Goal: Information Seeking & Learning: Learn about a topic

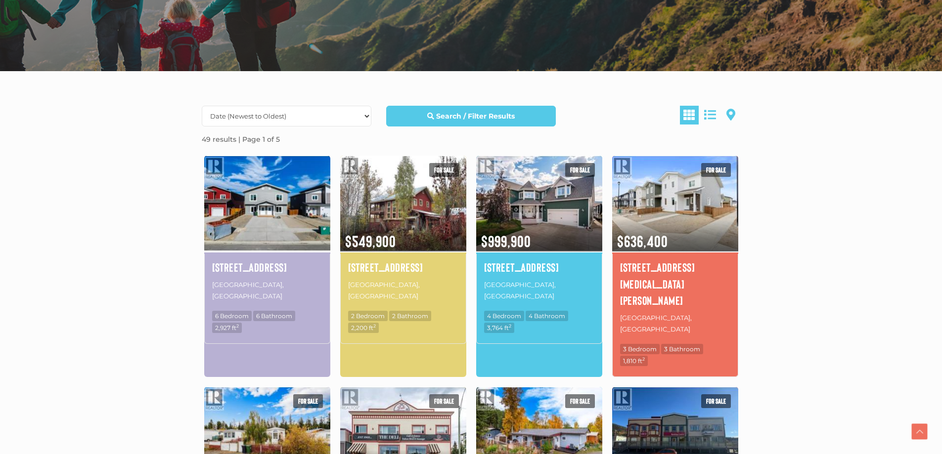
click at [280, 213] on img at bounding box center [267, 203] width 126 height 98
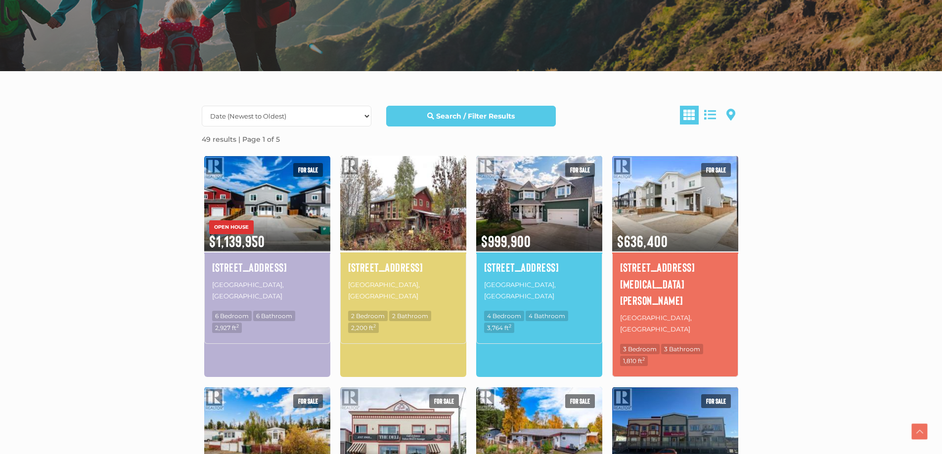
click at [417, 212] on img at bounding box center [403, 203] width 126 height 98
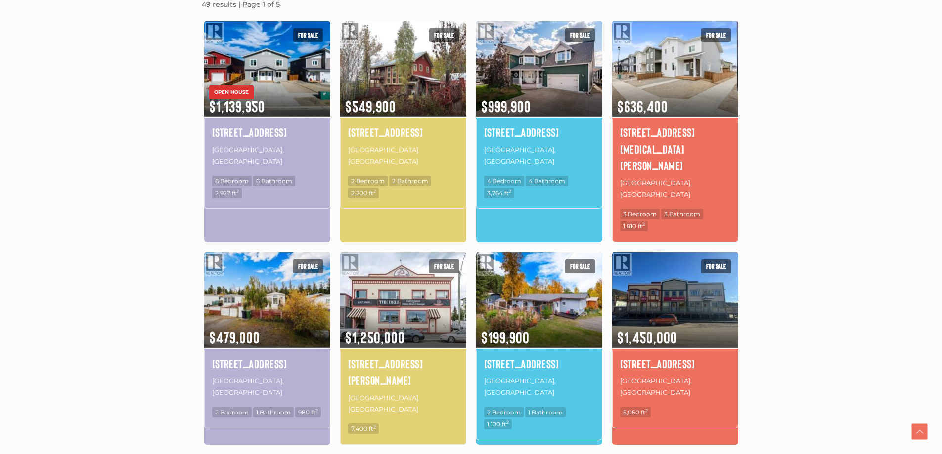
scroll to position [346, 0]
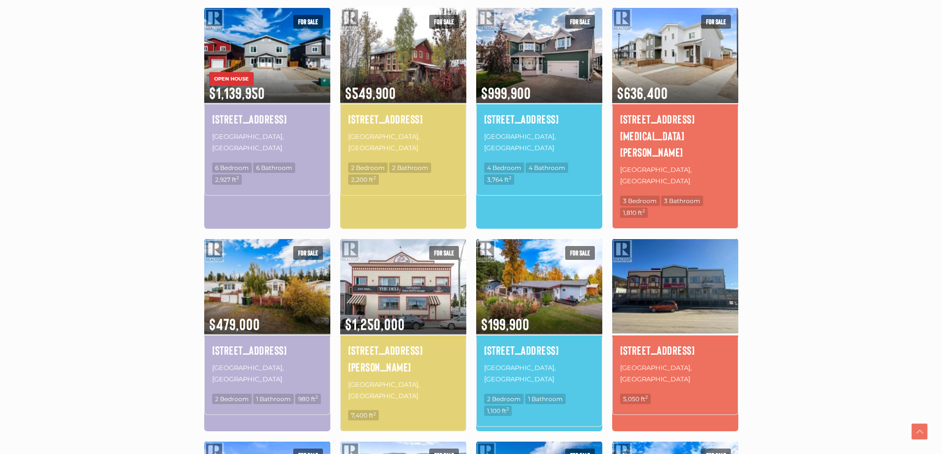
click at [653, 243] on img at bounding box center [675, 286] width 126 height 98
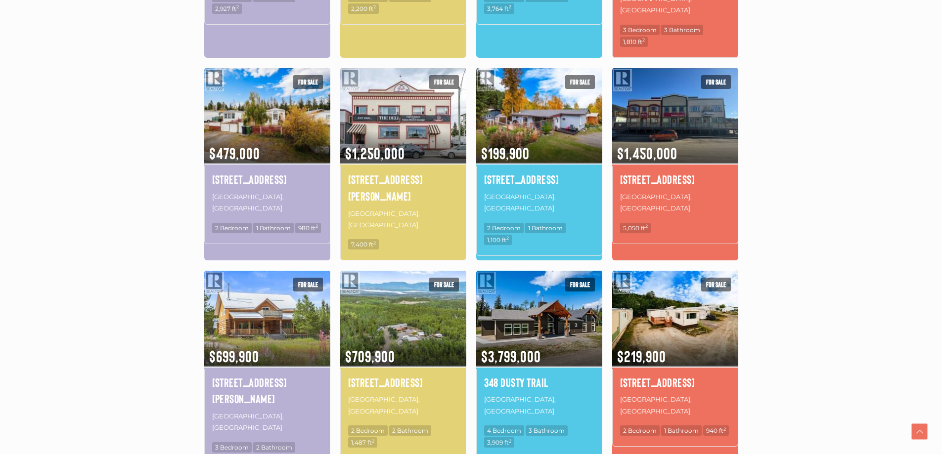
scroll to position [593, 0]
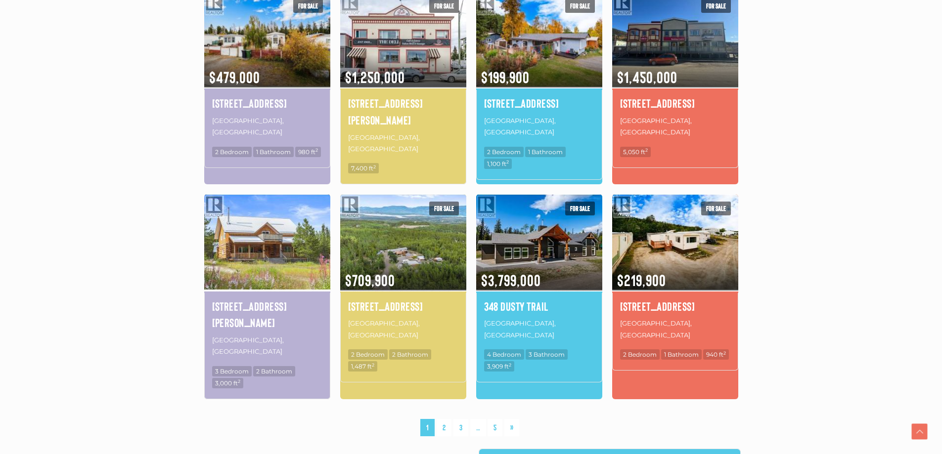
click at [263, 193] on img at bounding box center [267, 242] width 126 height 98
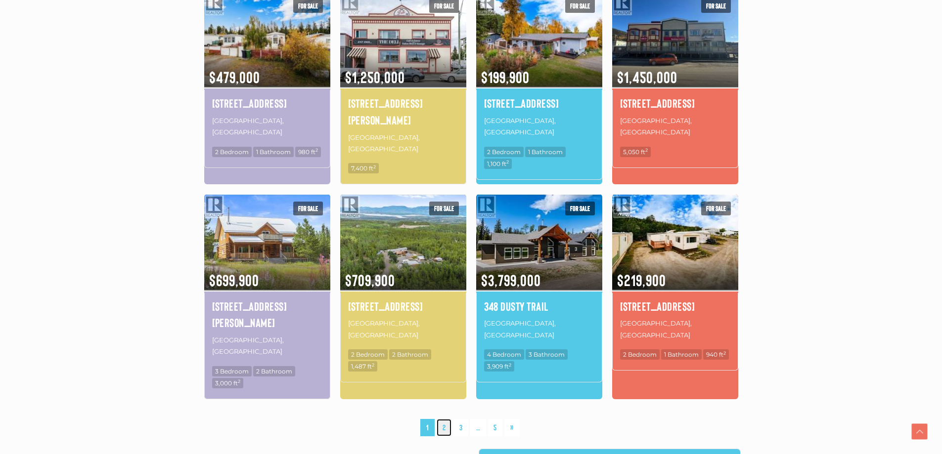
click at [445, 419] on link "2" at bounding box center [444, 427] width 15 height 17
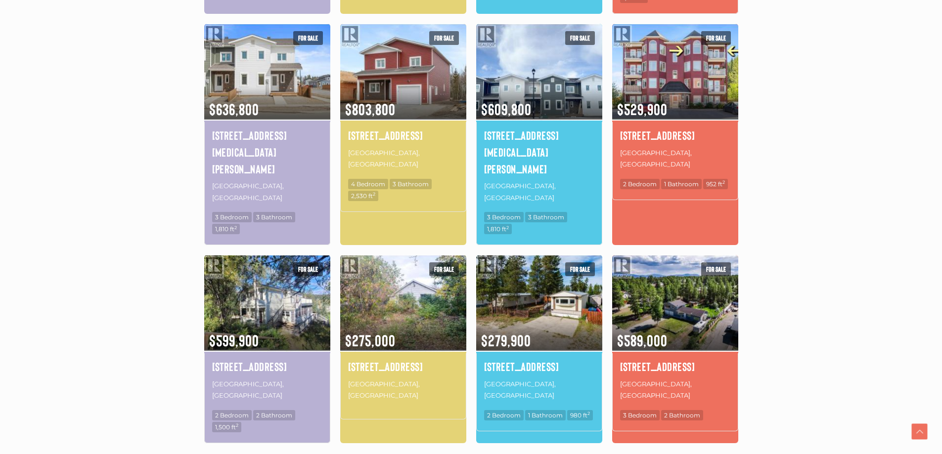
scroll to position [576, 0]
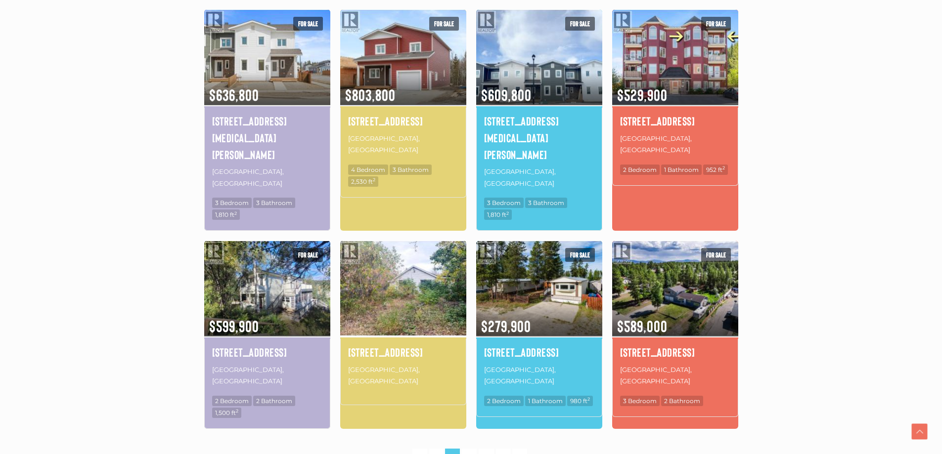
click at [423, 239] on img at bounding box center [403, 288] width 126 height 98
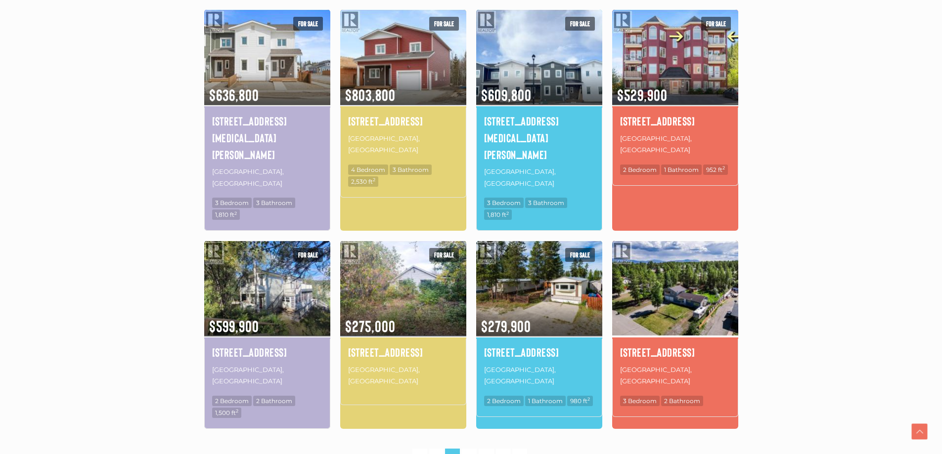
click at [682, 239] on img at bounding box center [675, 288] width 126 height 98
click at [469, 449] on link "3" at bounding box center [469, 457] width 15 height 17
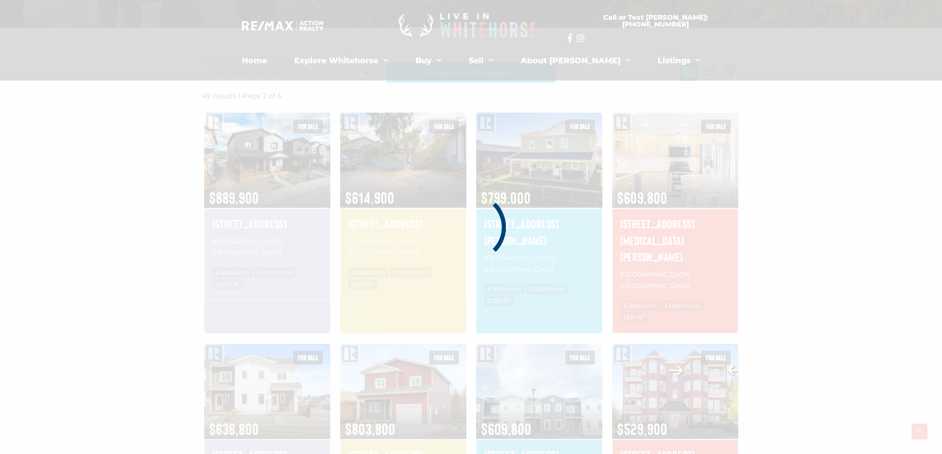
scroll to position [229, 0]
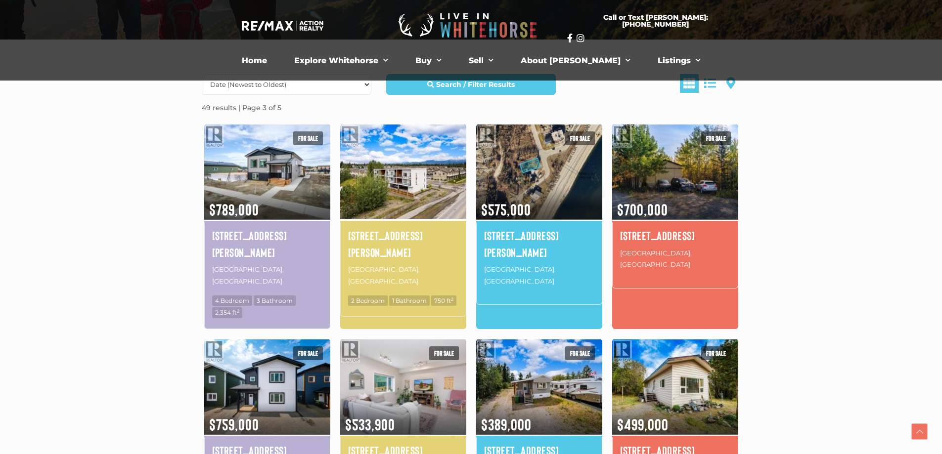
click at [415, 179] on img at bounding box center [403, 172] width 126 height 98
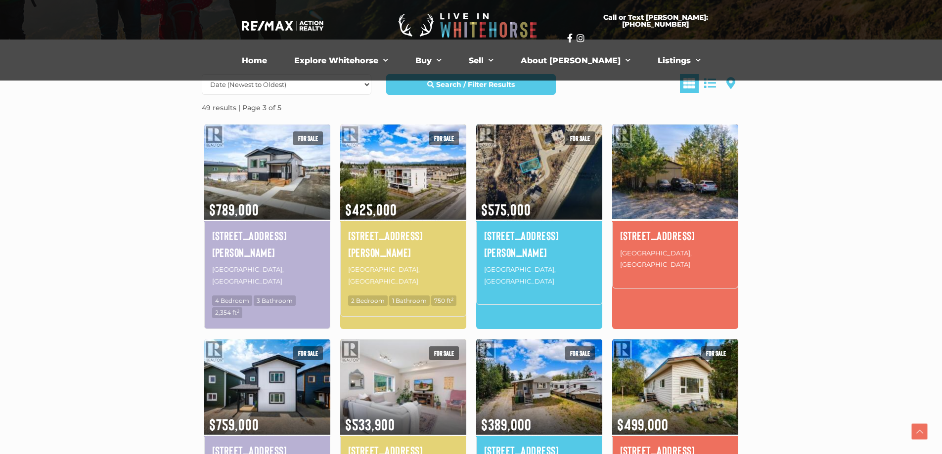
click at [699, 178] on img at bounding box center [675, 172] width 126 height 98
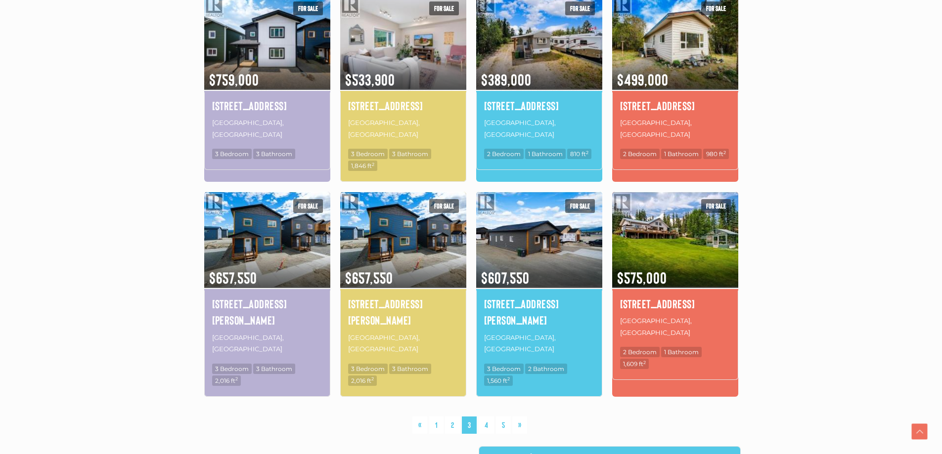
scroll to position [576, 0]
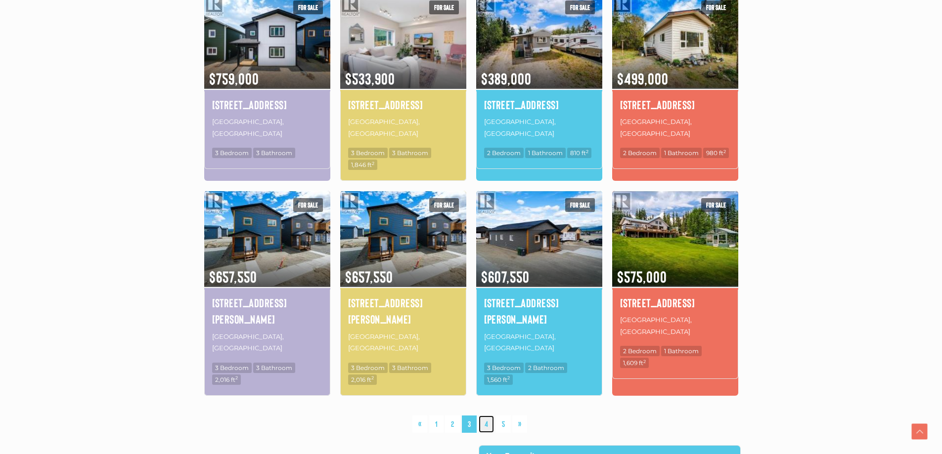
click at [488, 416] on link "4" at bounding box center [486, 424] width 15 height 17
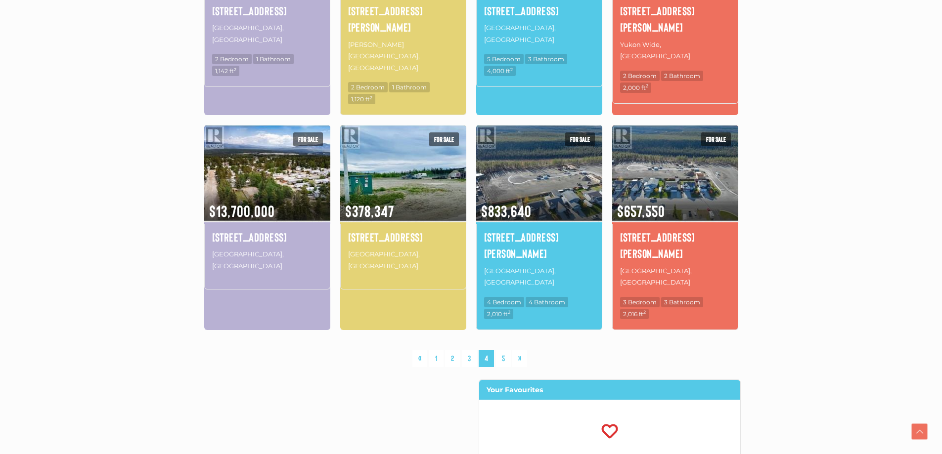
scroll to position [674, 0]
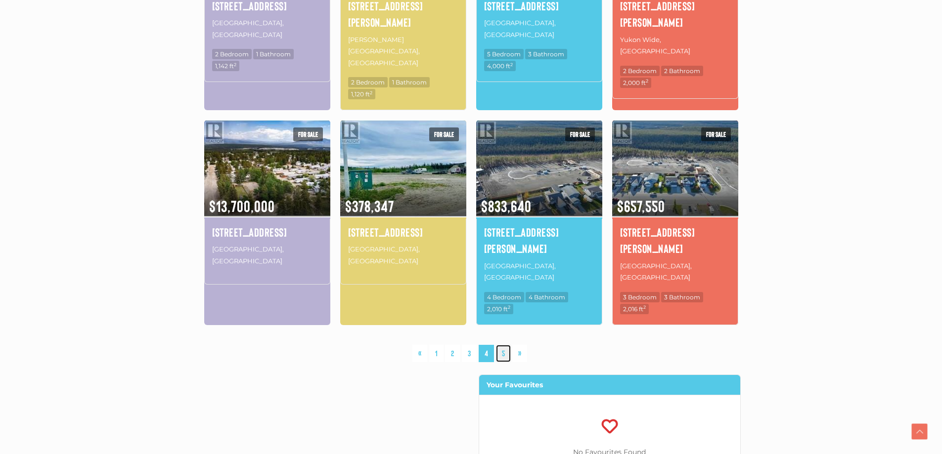
click at [505, 345] on link "5" at bounding box center [503, 353] width 15 height 17
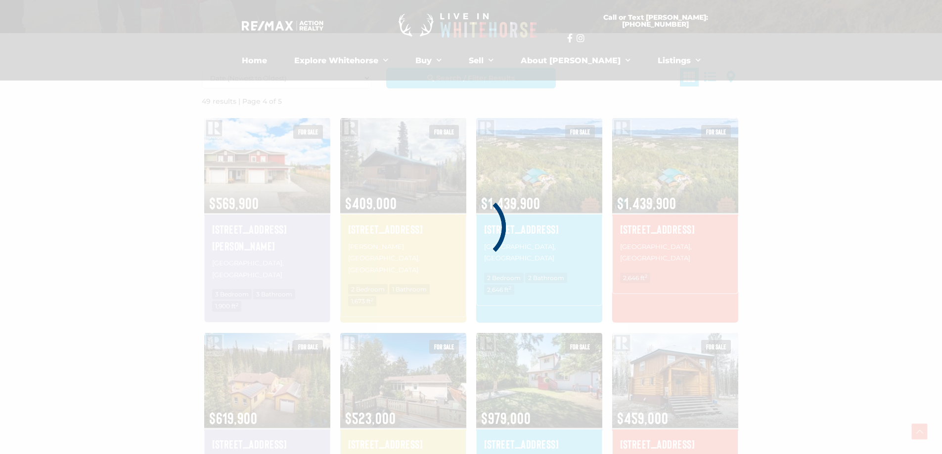
scroll to position [229, 0]
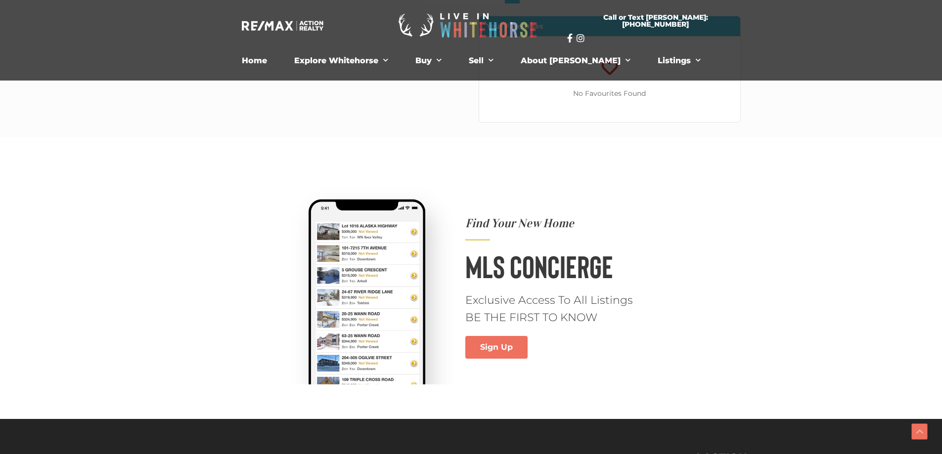
scroll to position [593, 0]
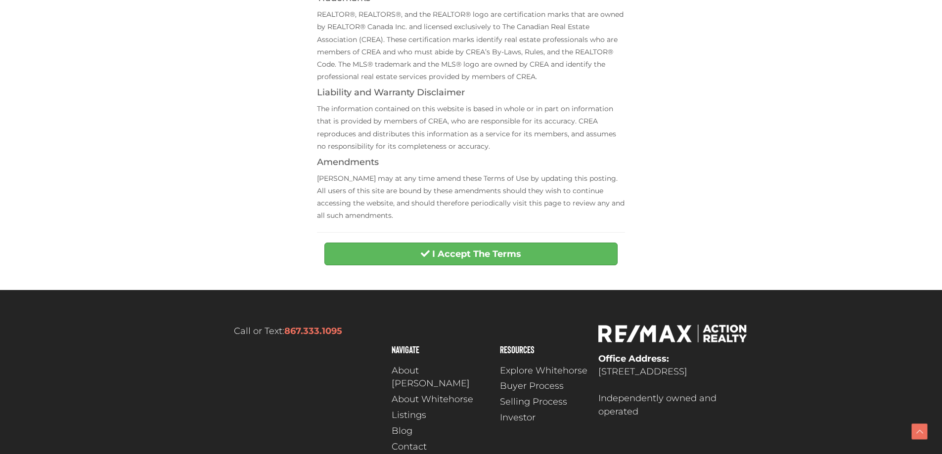
scroll to position [390, 0]
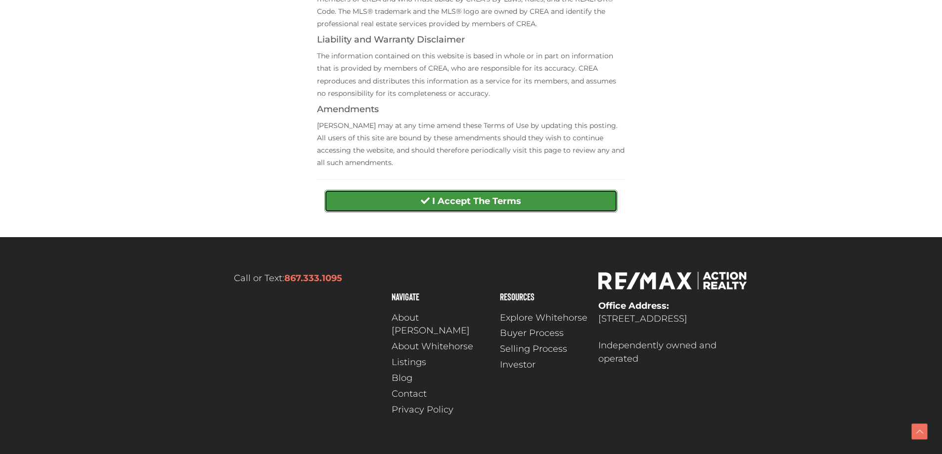
click at [462, 199] on strong "I Accept The Terms" at bounding box center [476, 201] width 89 height 11
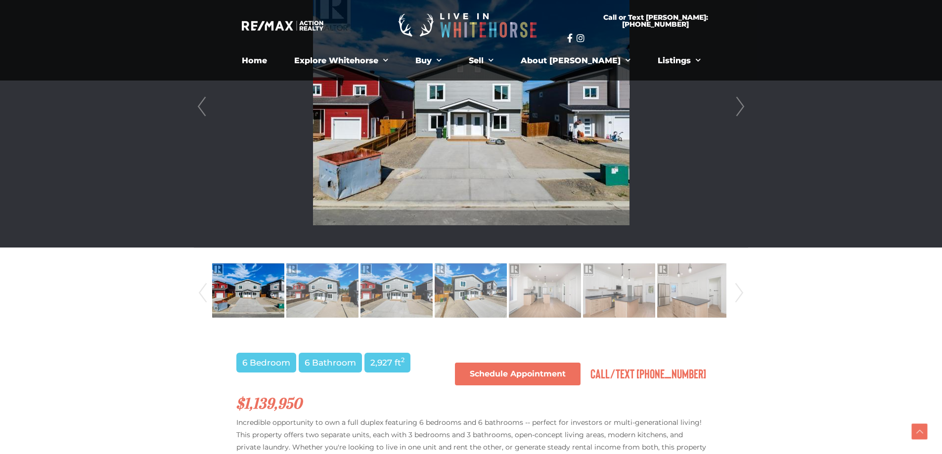
scroll to position [297, 0]
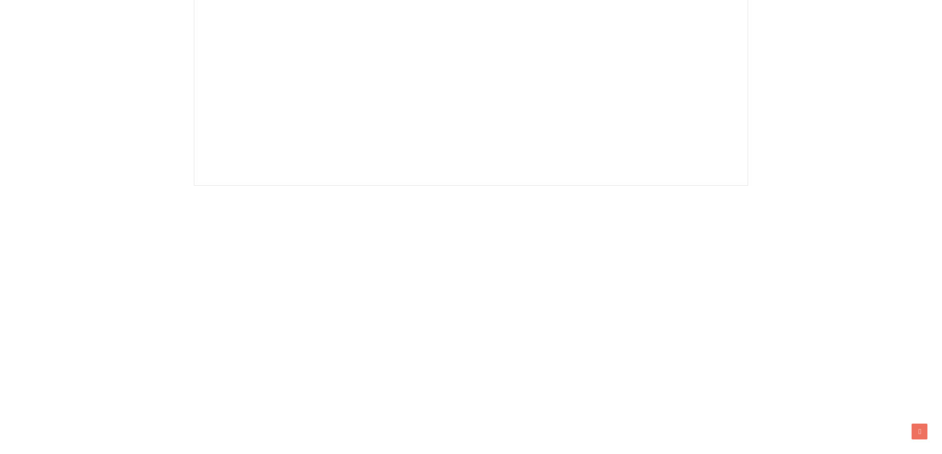
scroll to position [390, 0]
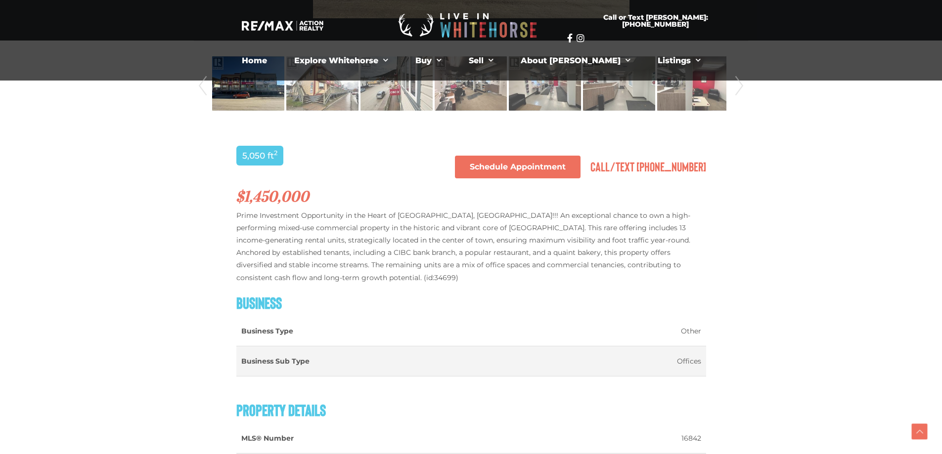
scroll to position [487, 0]
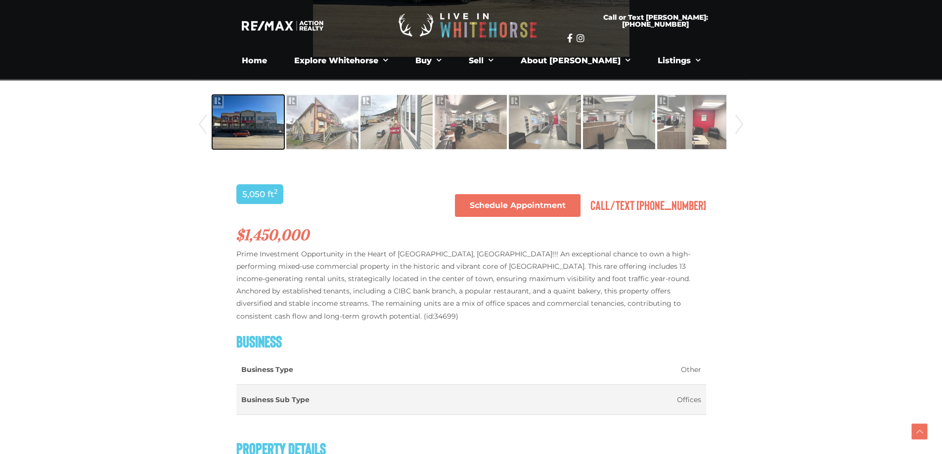
click at [245, 123] on img at bounding box center [248, 122] width 72 height 56
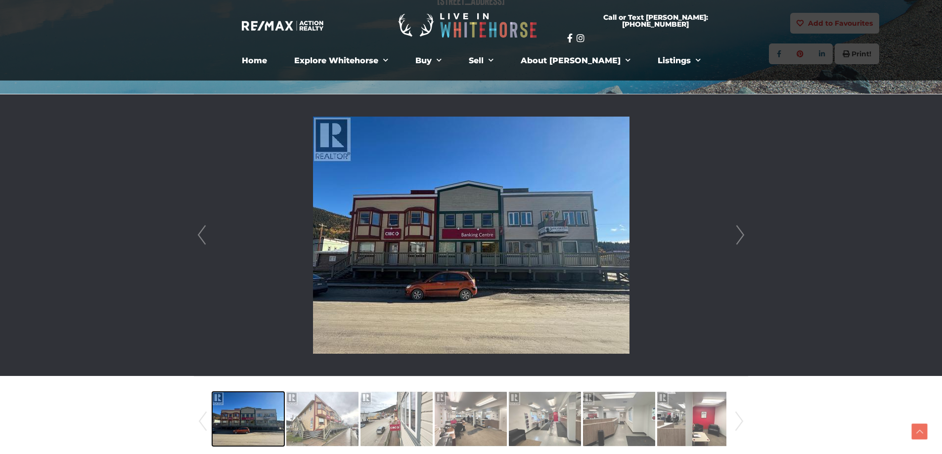
scroll to position [190, 0]
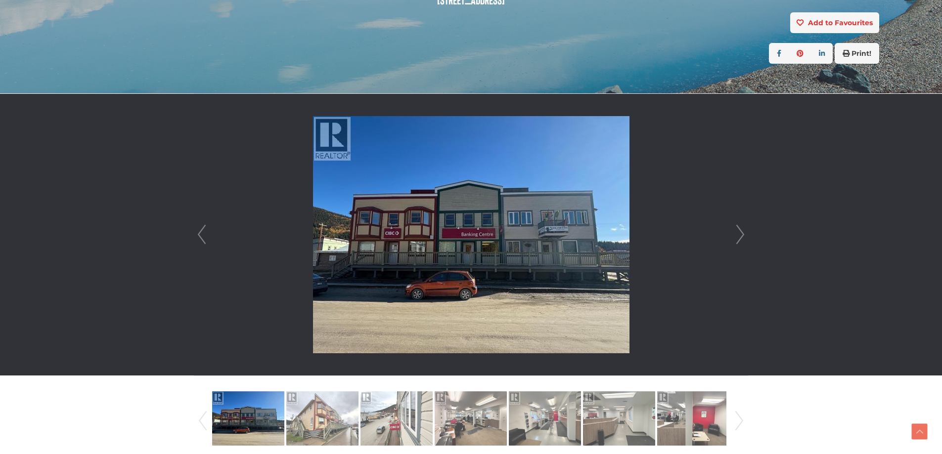
click at [738, 233] on link "Next" at bounding box center [740, 235] width 15 height 282
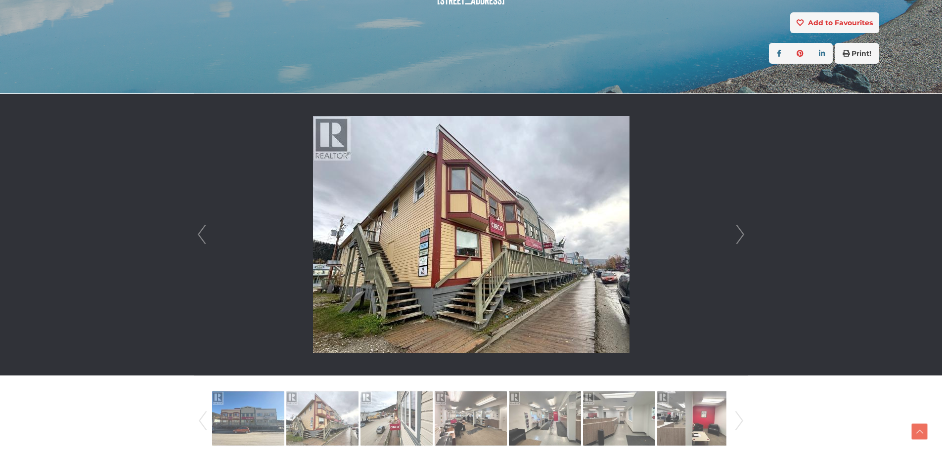
click at [738, 233] on link "Next" at bounding box center [740, 235] width 15 height 282
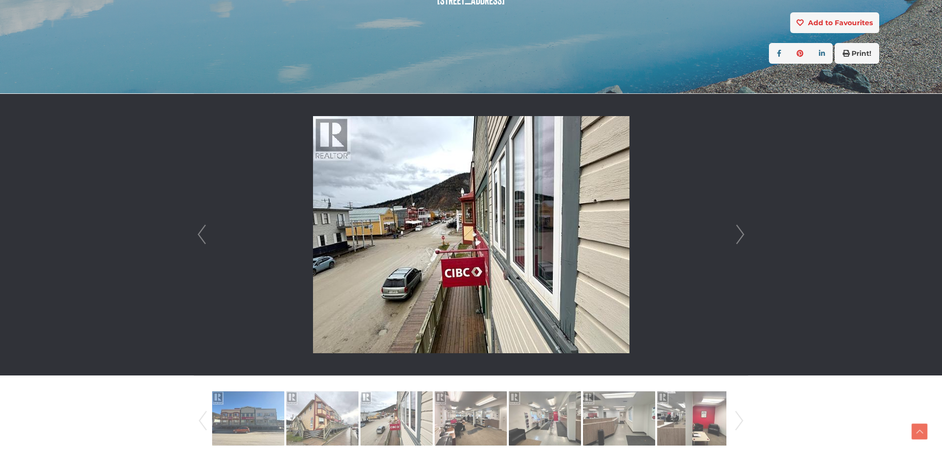
click at [738, 233] on link "Next" at bounding box center [740, 235] width 15 height 282
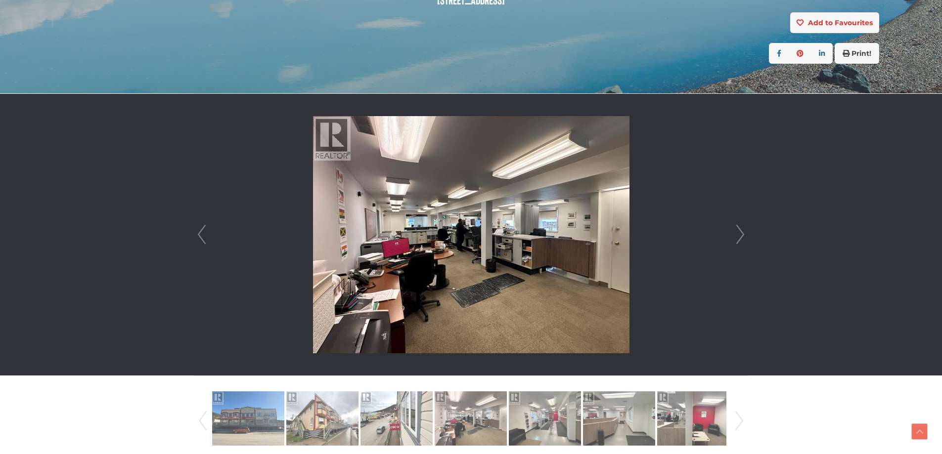
click at [740, 232] on link "Next" at bounding box center [740, 235] width 15 height 282
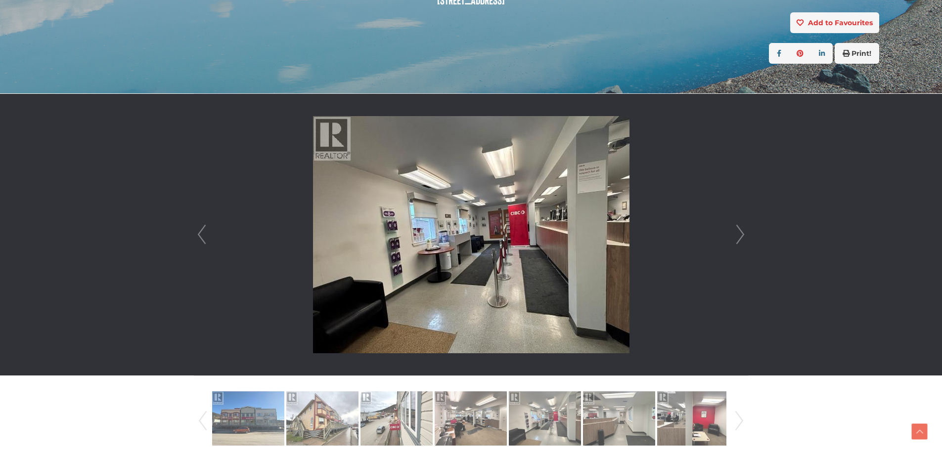
click at [740, 232] on link "Next" at bounding box center [740, 235] width 15 height 282
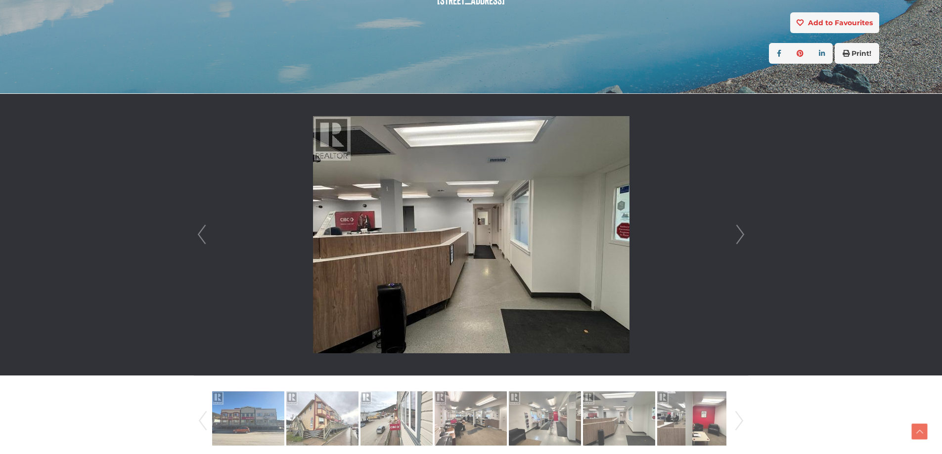
click at [740, 232] on link "Next" at bounding box center [740, 235] width 15 height 282
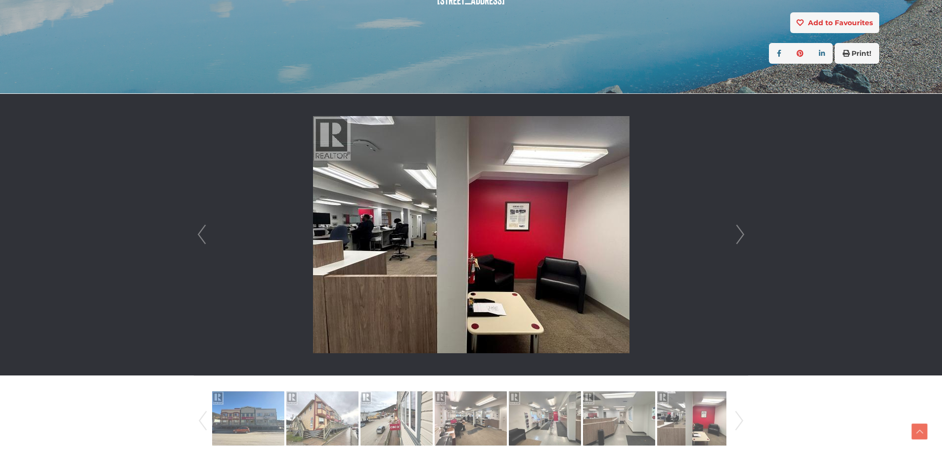
click at [740, 232] on link "Next" at bounding box center [740, 235] width 15 height 282
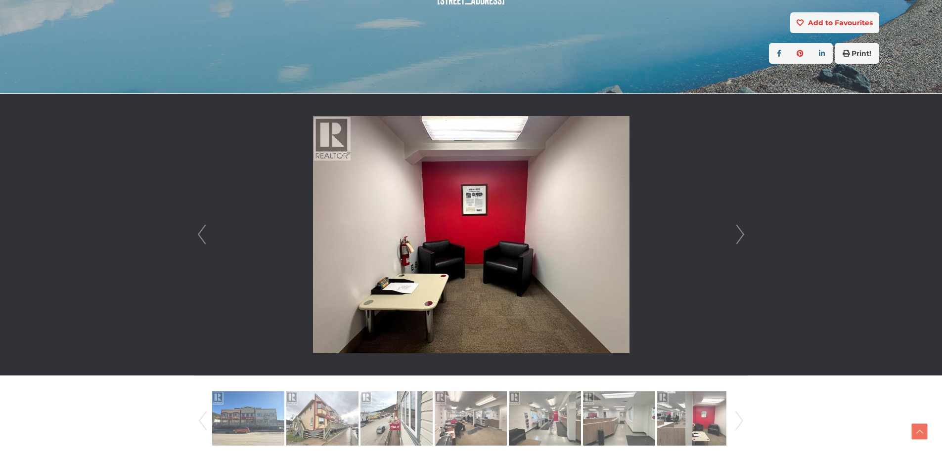
click at [740, 232] on link "Next" at bounding box center [740, 235] width 15 height 282
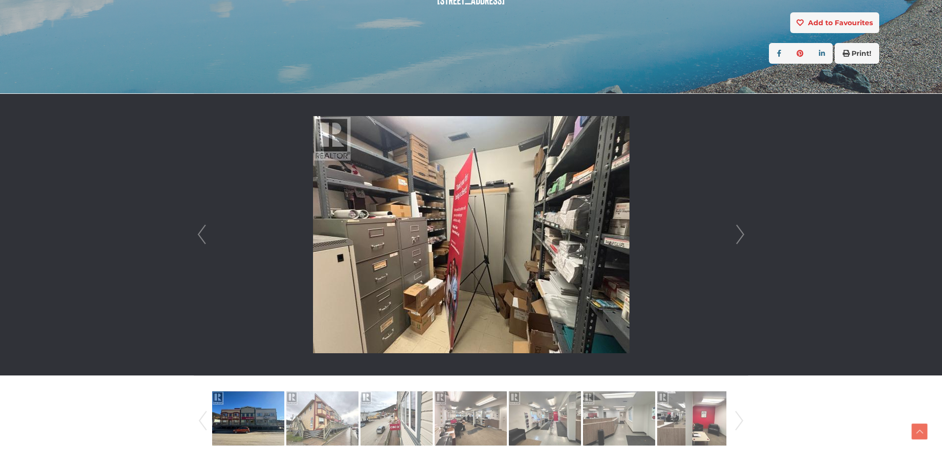
click at [740, 232] on link "Next" at bounding box center [740, 235] width 15 height 282
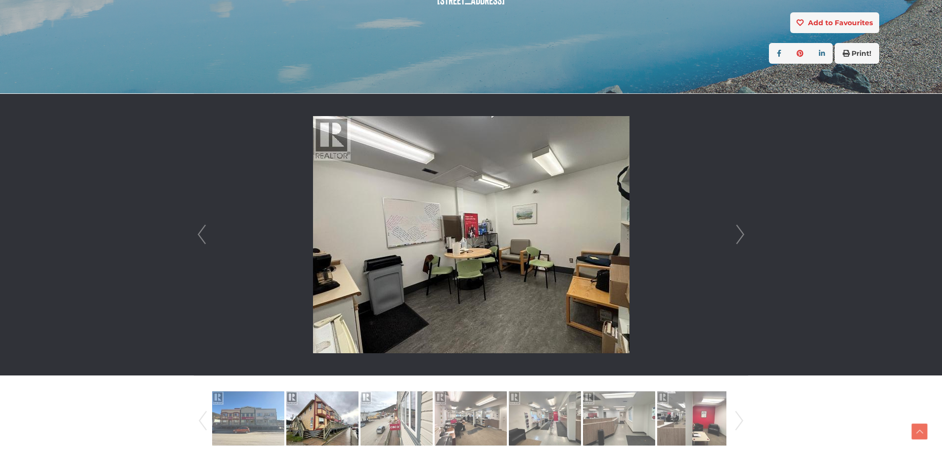
click at [740, 232] on link "Next" at bounding box center [740, 235] width 15 height 282
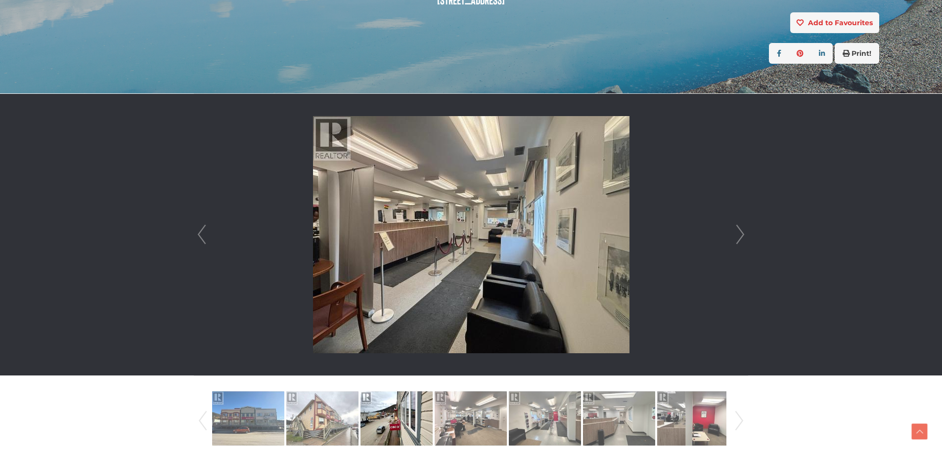
click at [740, 232] on link "Next" at bounding box center [740, 235] width 15 height 282
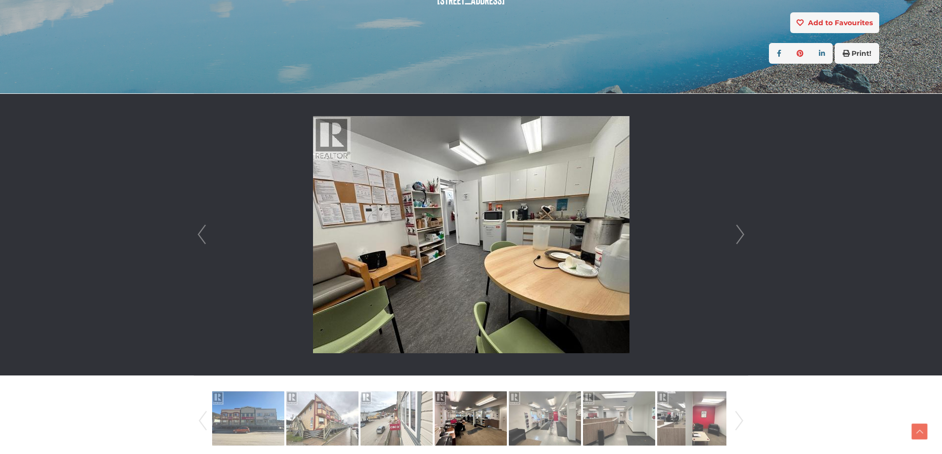
click at [740, 232] on link "Next" at bounding box center [740, 235] width 15 height 282
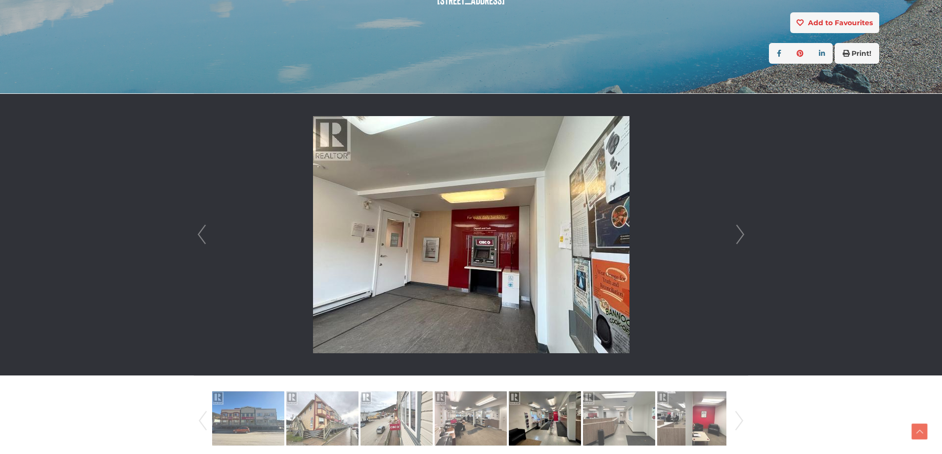
click at [740, 232] on link "Next" at bounding box center [740, 235] width 15 height 282
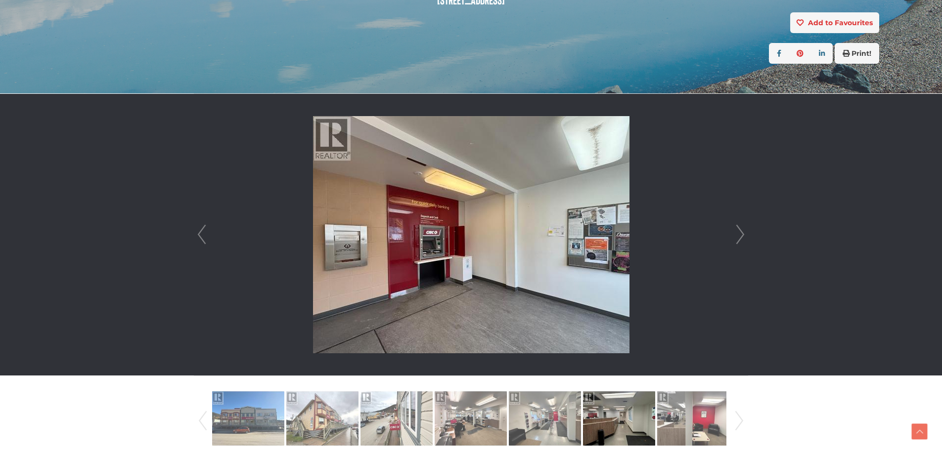
click at [740, 232] on link "Next" at bounding box center [740, 235] width 15 height 282
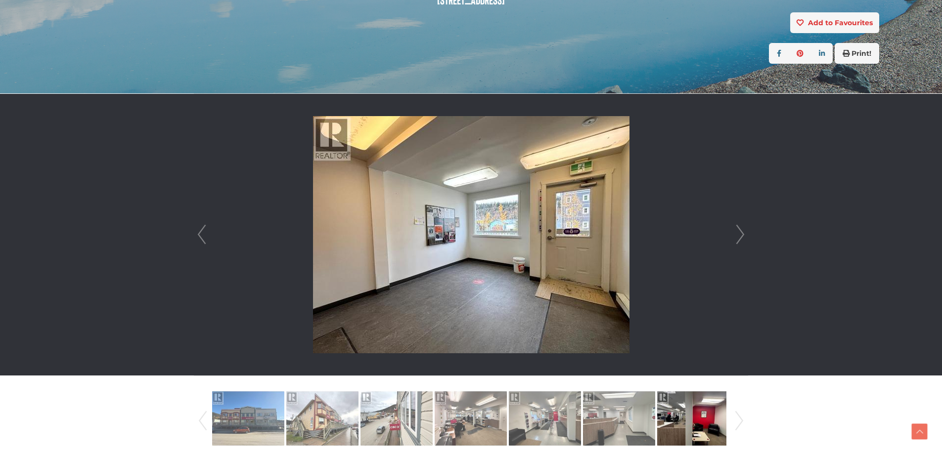
click at [740, 232] on link "Next" at bounding box center [740, 235] width 15 height 282
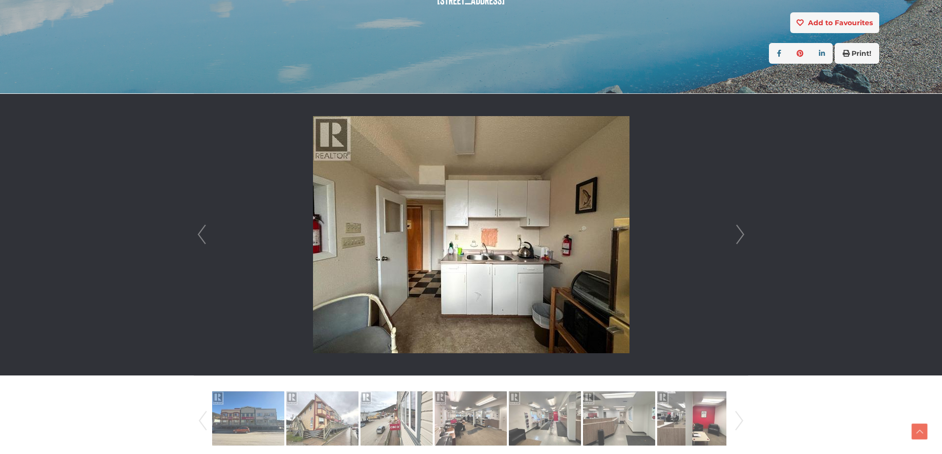
click at [740, 232] on link "Next" at bounding box center [740, 235] width 15 height 282
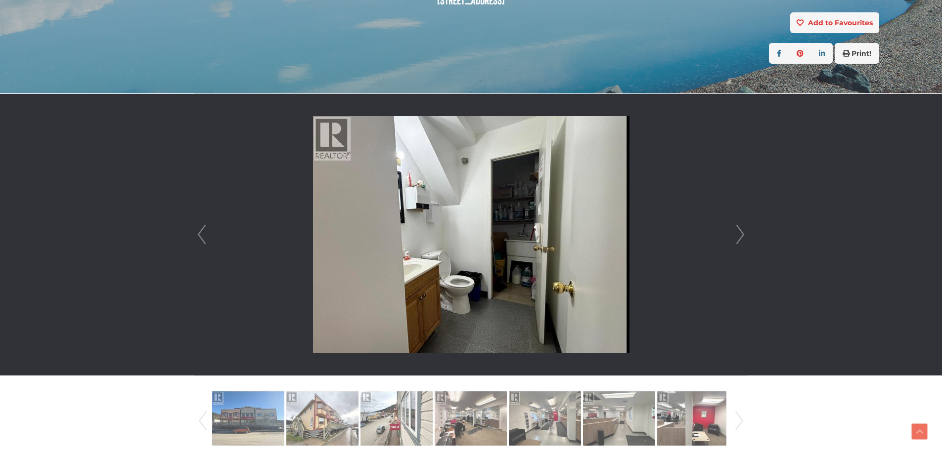
click at [740, 232] on link "Next" at bounding box center [740, 235] width 15 height 282
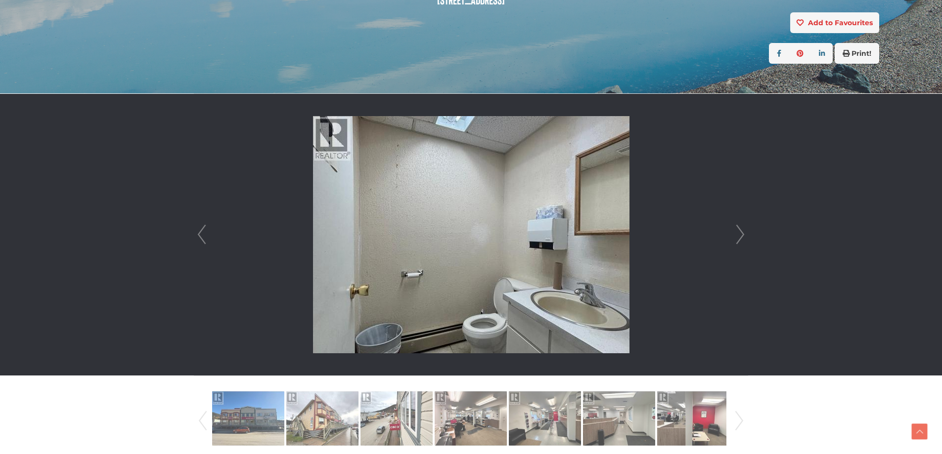
click at [740, 232] on link "Next" at bounding box center [740, 235] width 15 height 282
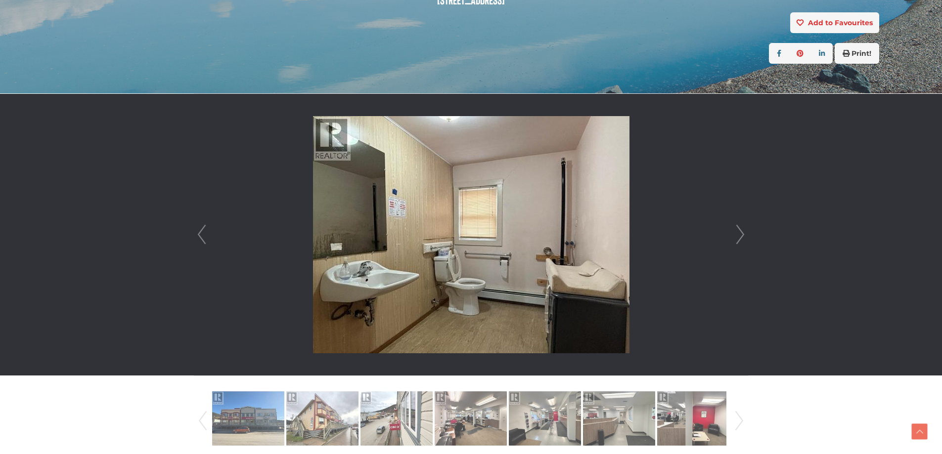
click at [740, 232] on link "Next" at bounding box center [740, 235] width 15 height 282
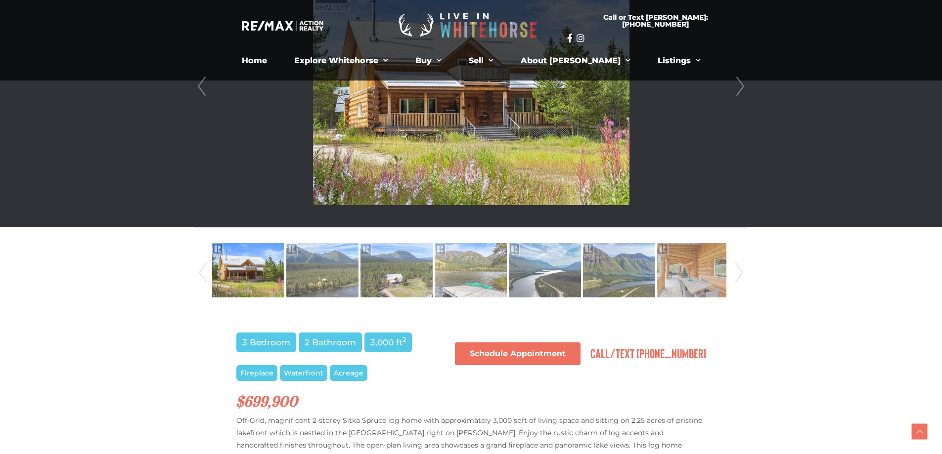
scroll to position [388, 0]
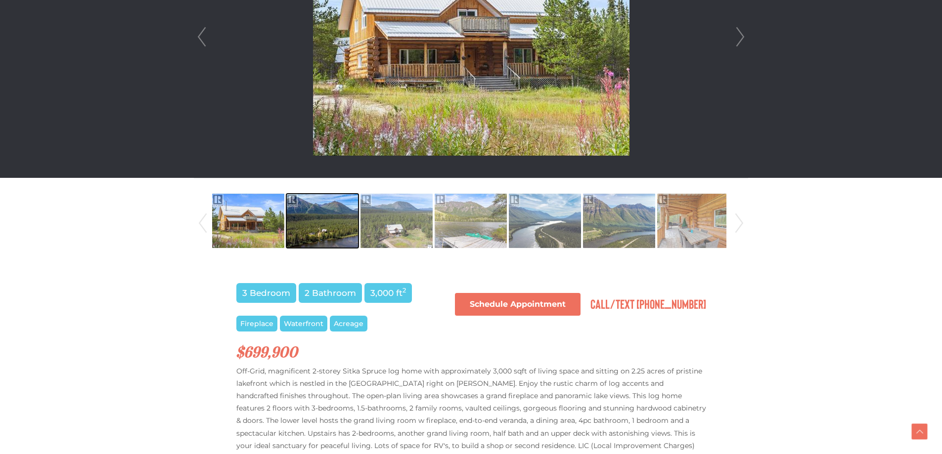
click at [344, 231] on img at bounding box center [322, 221] width 72 height 56
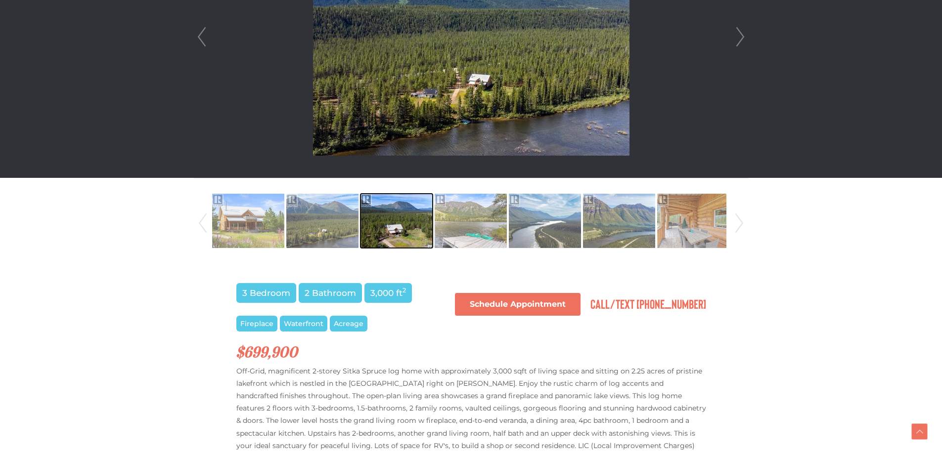
click at [415, 224] on img at bounding box center [396, 221] width 72 height 56
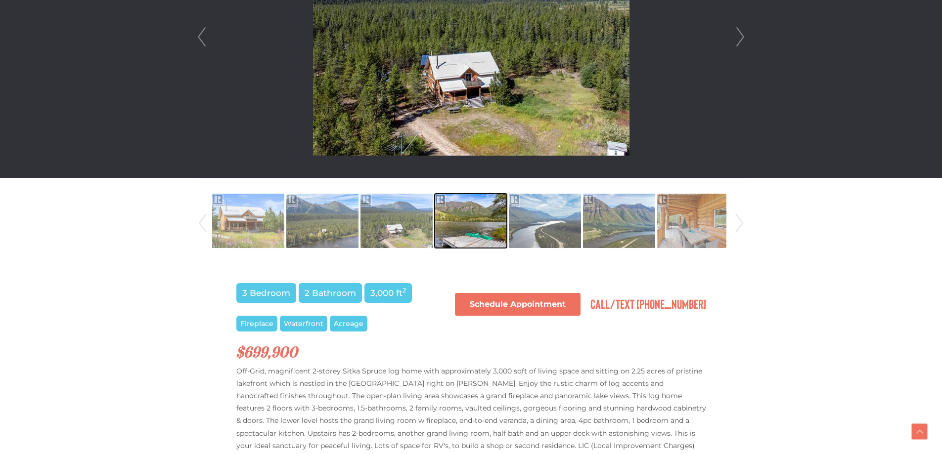
click at [491, 218] on img at bounding box center [471, 221] width 72 height 56
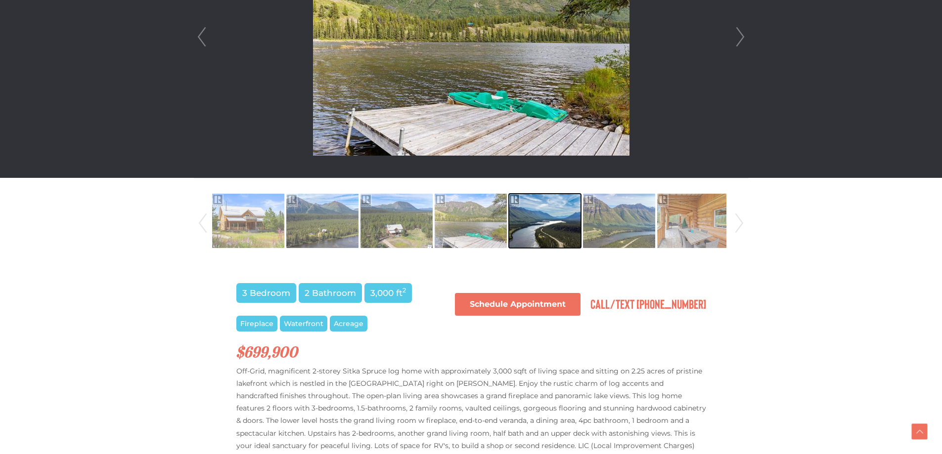
click at [539, 220] on img at bounding box center [545, 221] width 72 height 56
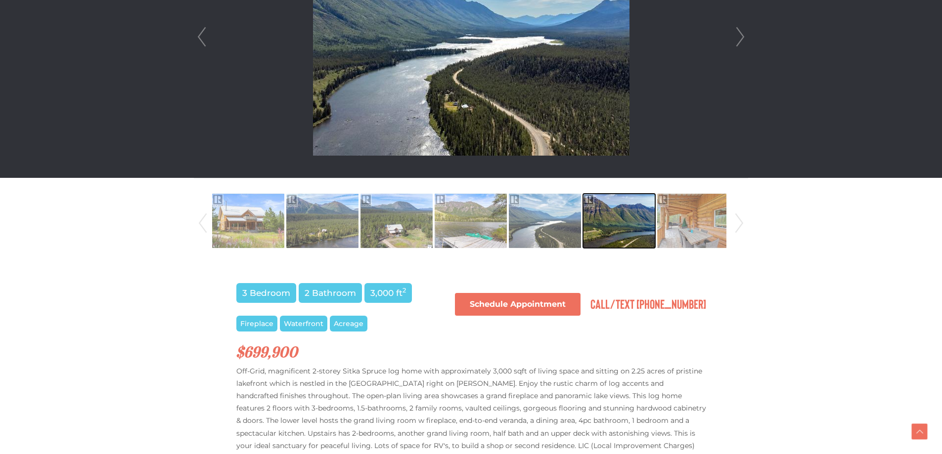
click at [633, 224] on img at bounding box center [619, 221] width 72 height 56
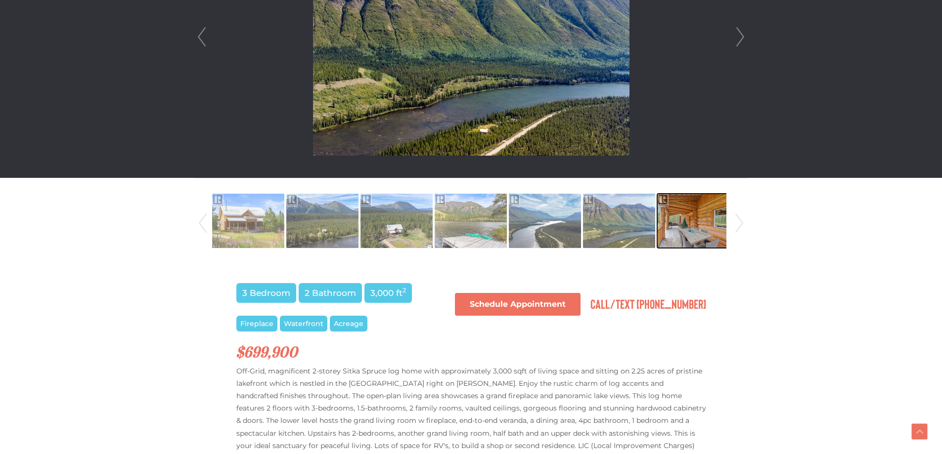
click at [687, 222] on img at bounding box center [693, 221] width 72 height 56
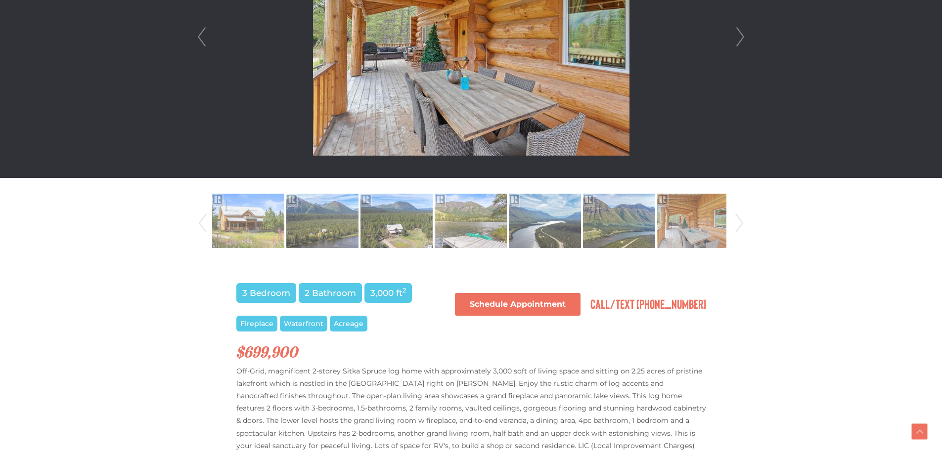
click at [739, 221] on link "Next" at bounding box center [739, 223] width 15 height 67
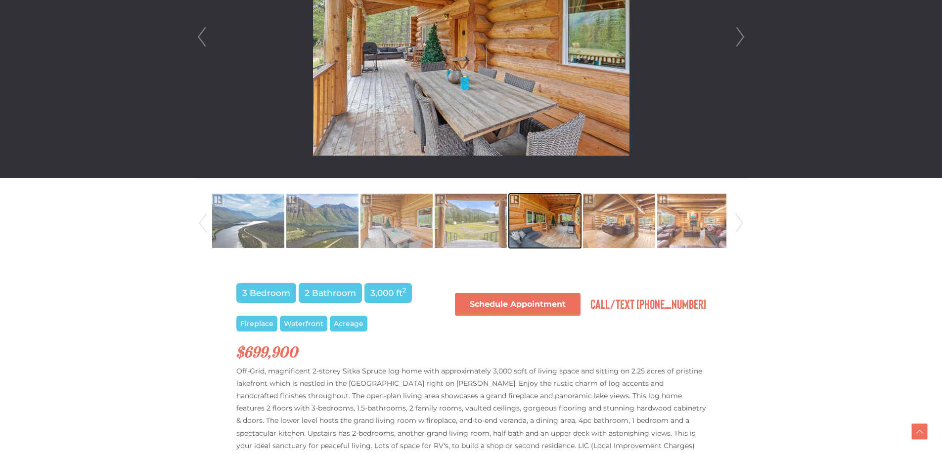
click at [534, 224] on img at bounding box center [545, 221] width 72 height 56
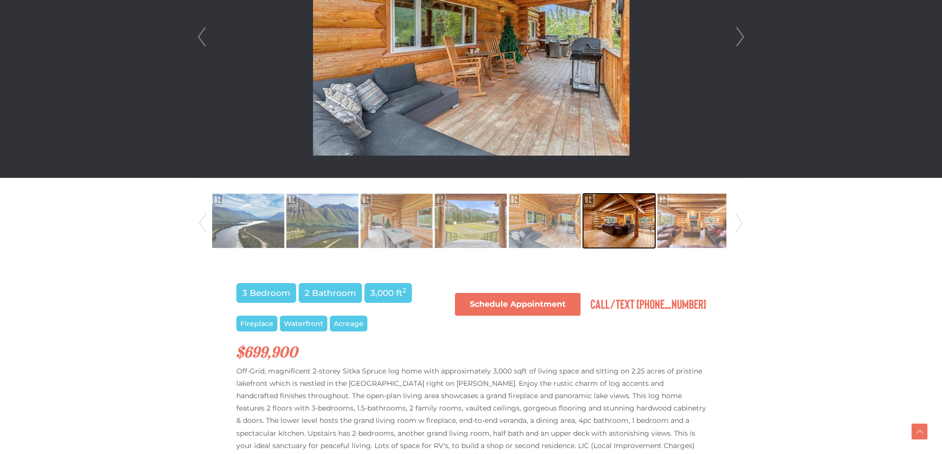
click at [612, 222] on img at bounding box center [619, 221] width 72 height 56
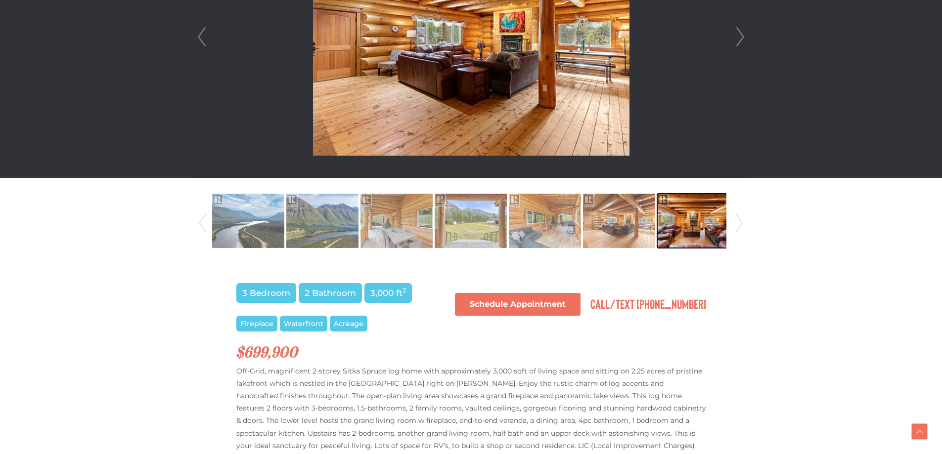
click at [685, 227] on img at bounding box center [693, 221] width 72 height 56
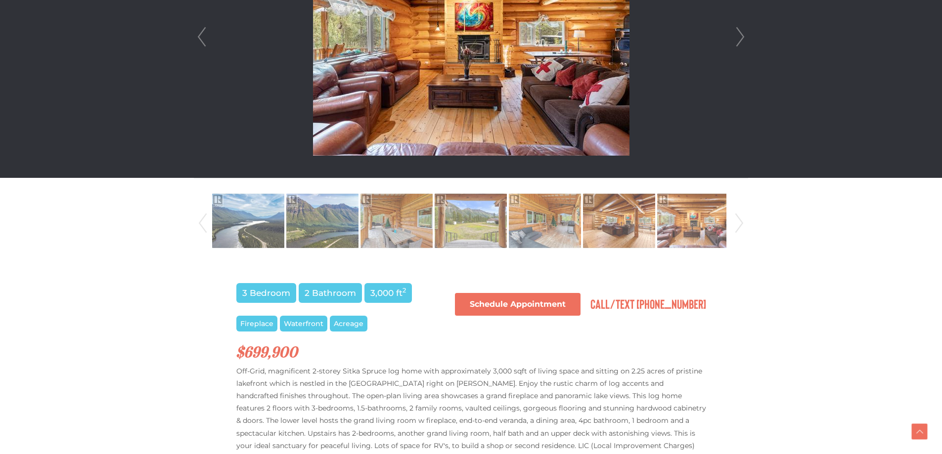
click at [741, 38] on link "Next" at bounding box center [740, 37] width 15 height 282
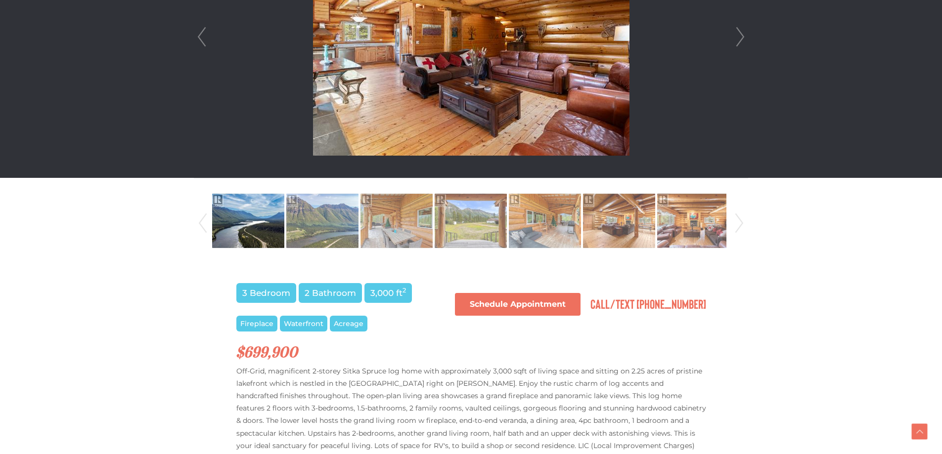
click at [741, 38] on link "Next" at bounding box center [740, 37] width 15 height 282
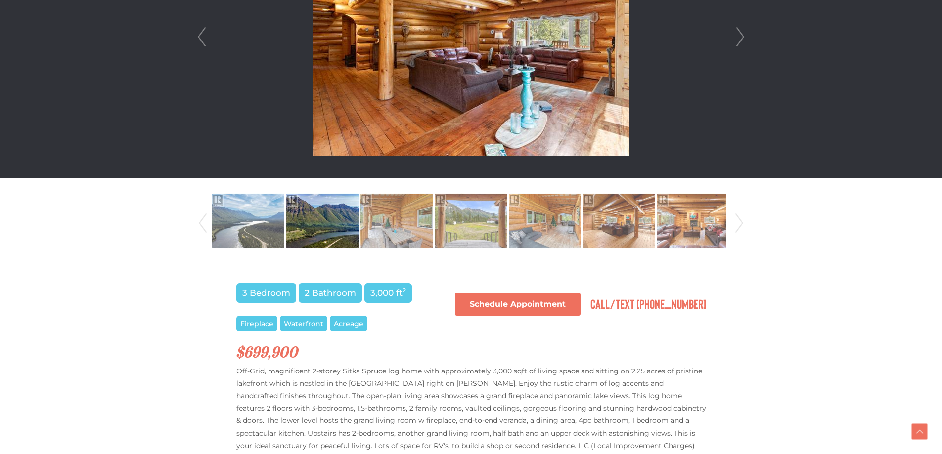
click at [740, 38] on link "Next" at bounding box center [740, 37] width 15 height 282
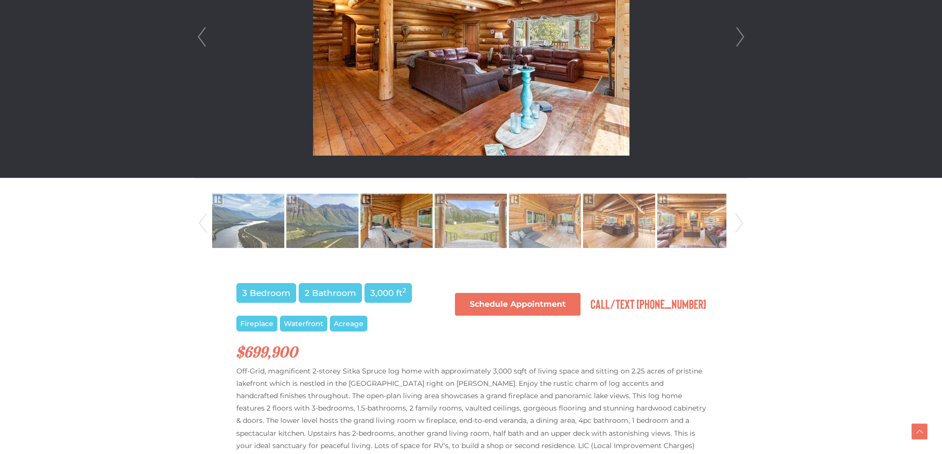
click at [741, 39] on link "Next" at bounding box center [740, 37] width 15 height 282
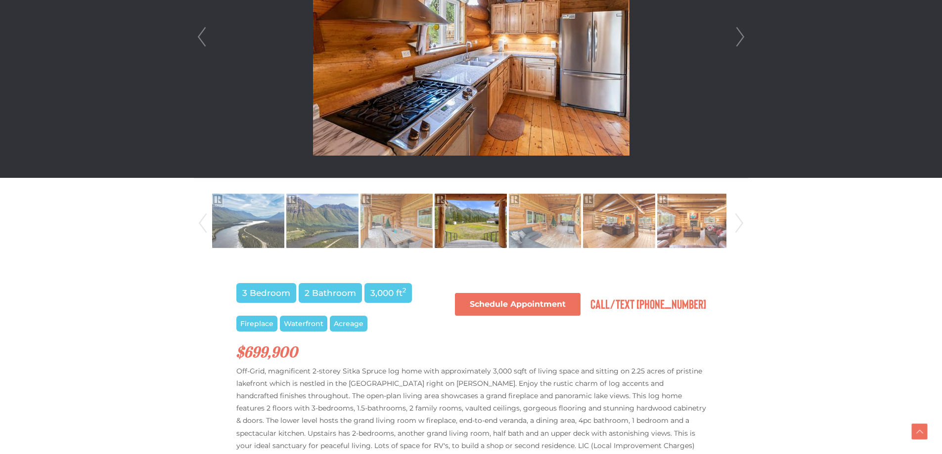
click at [741, 39] on link "Next" at bounding box center [740, 37] width 15 height 282
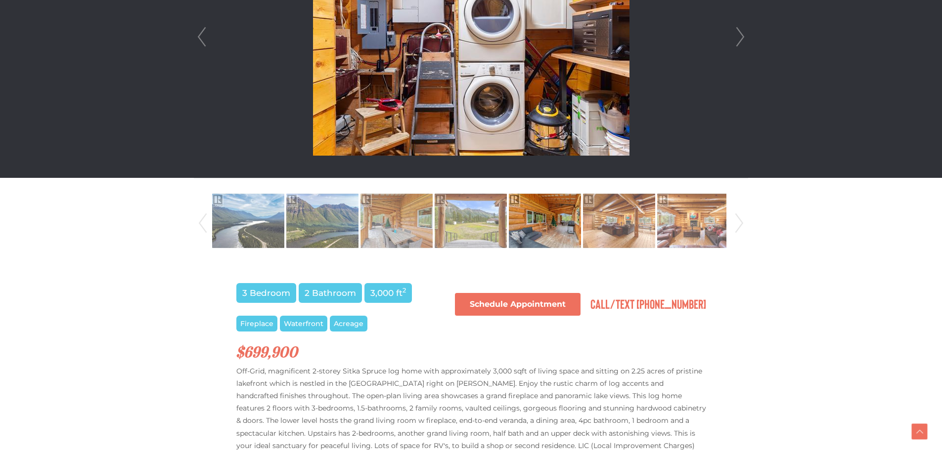
click at [741, 39] on link "Next" at bounding box center [740, 37] width 15 height 282
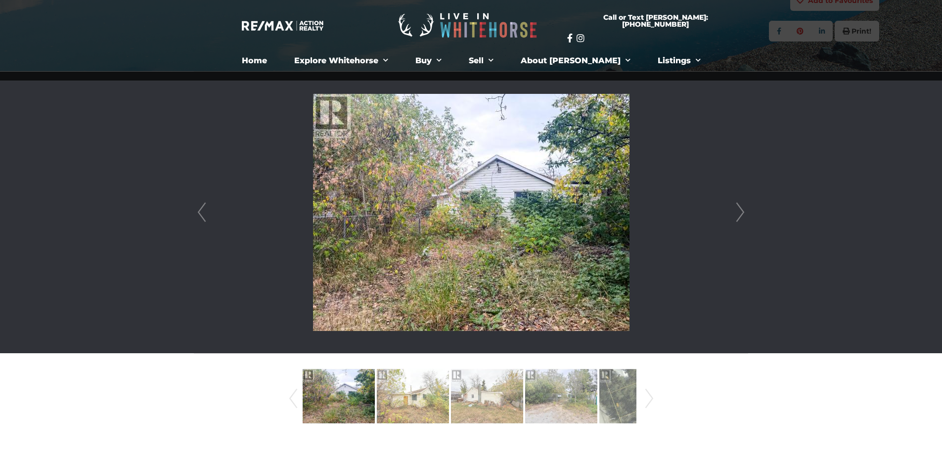
scroll to position [148, 0]
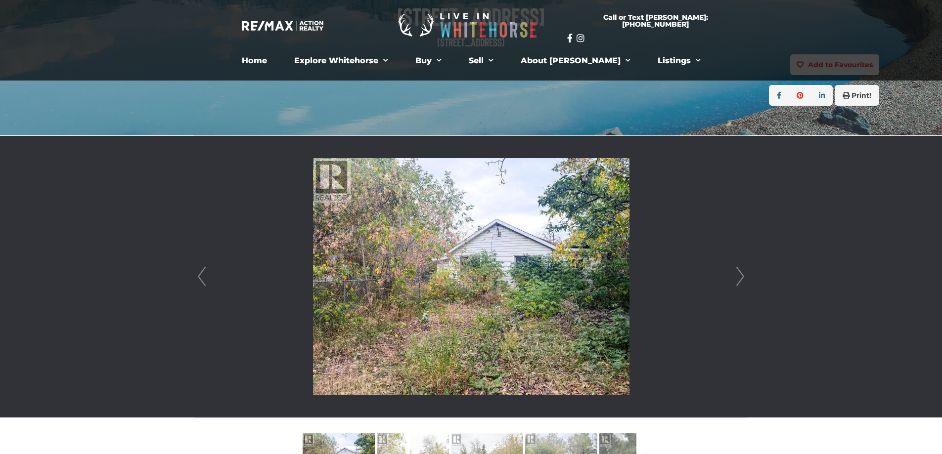
click at [738, 274] on link "Next" at bounding box center [740, 277] width 15 height 282
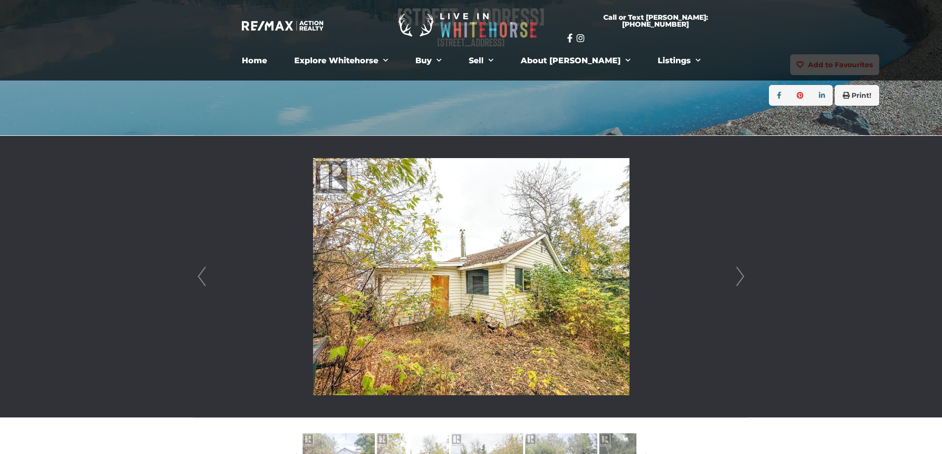
click at [738, 274] on link "Next" at bounding box center [740, 277] width 15 height 282
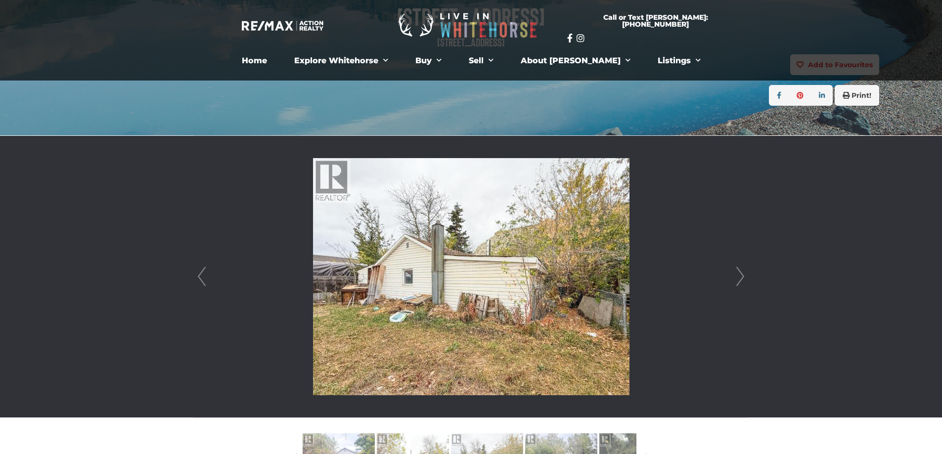
click at [738, 274] on link "Next" at bounding box center [740, 277] width 15 height 282
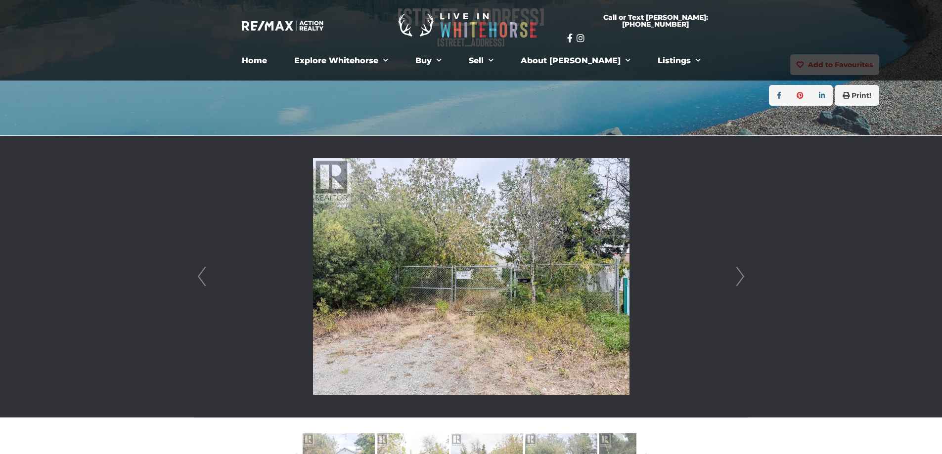
click at [738, 274] on link "Next" at bounding box center [740, 277] width 15 height 282
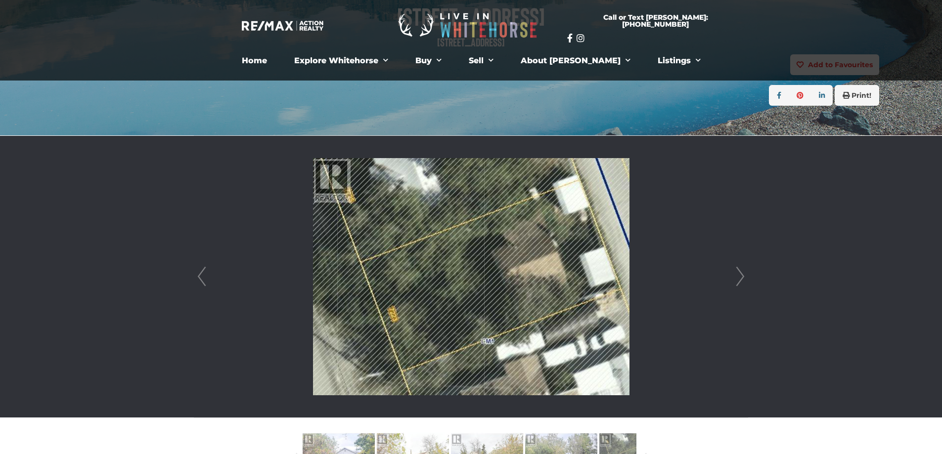
click at [738, 274] on link "Next" at bounding box center [740, 277] width 15 height 282
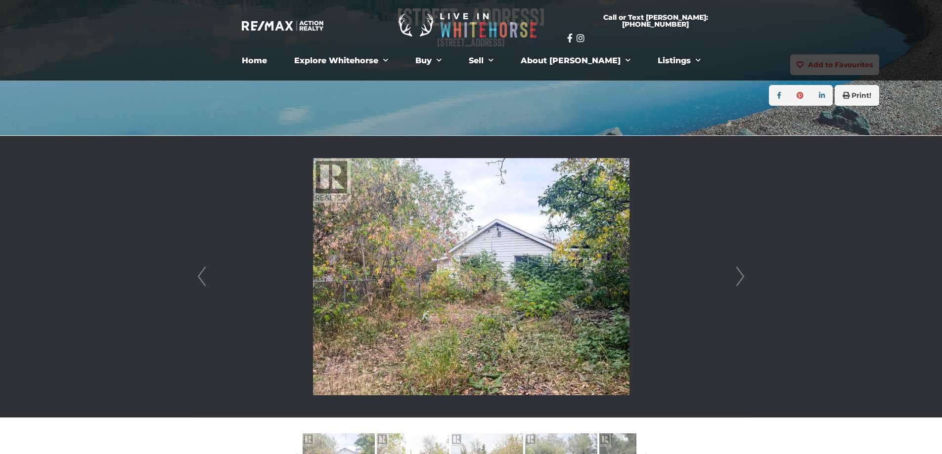
click at [738, 274] on link "Next" at bounding box center [740, 277] width 15 height 282
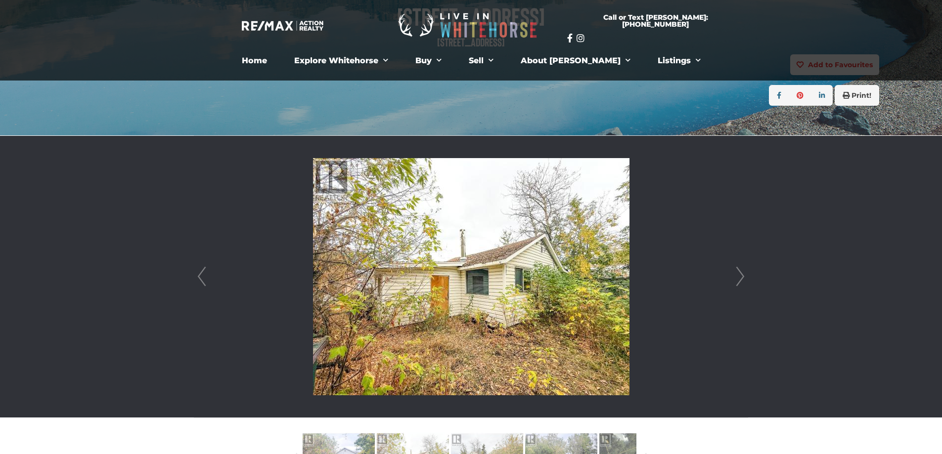
click at [738, 274] on link "Next" at bounding box center [740, 277] width 15 height 282
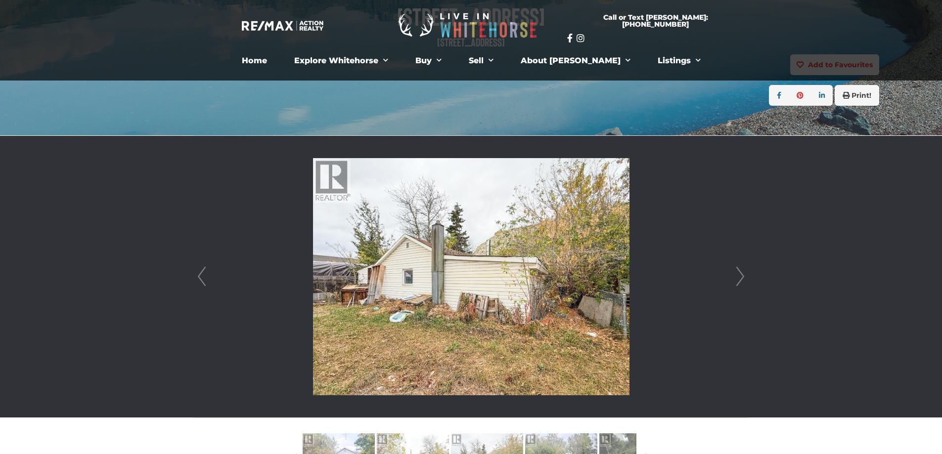
click at [738, 274] on link "Next" at bounding box center [740, 277] width 15 height 282
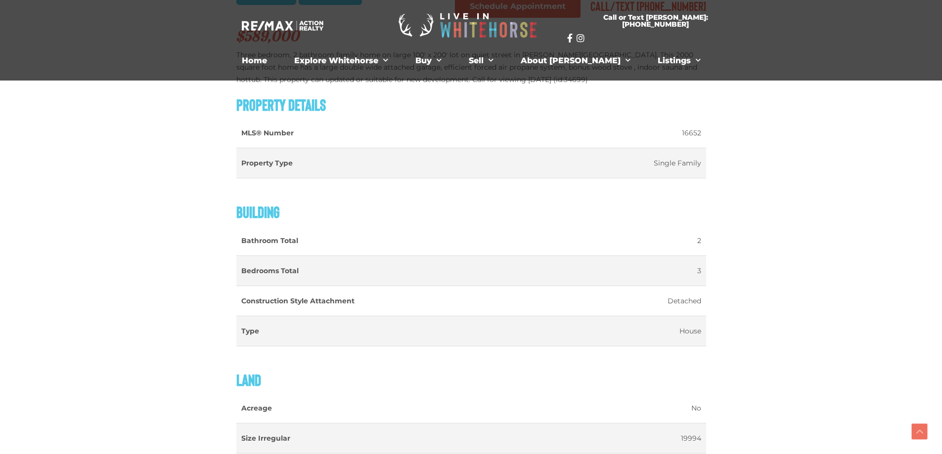
scroll to position [487, 0]
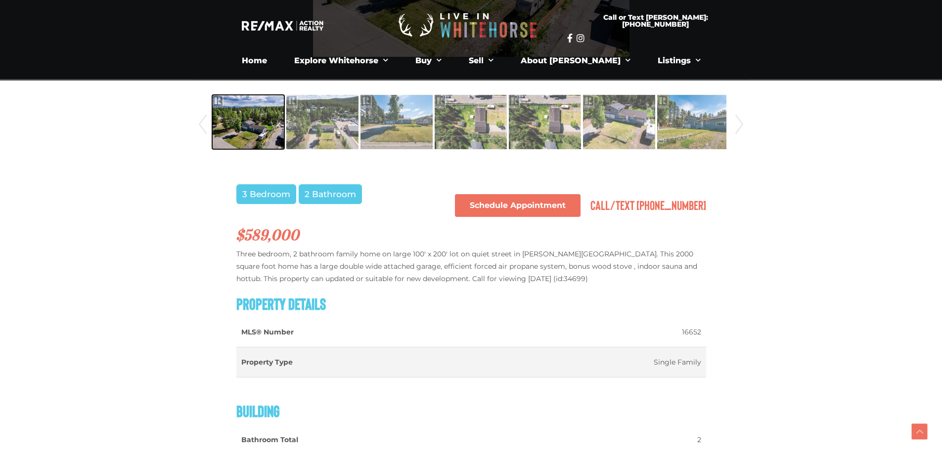
click at [257, 129] on img at bounding box center [248, 122] width 72 height 56
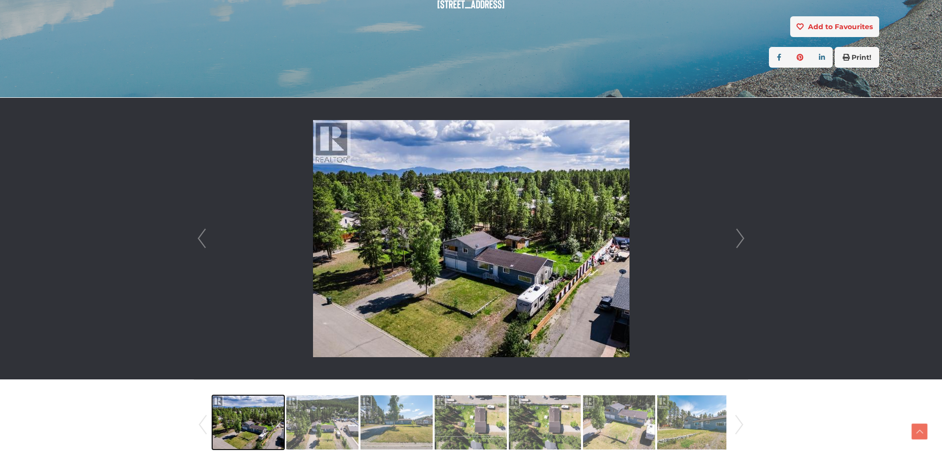
scroll to position [190, 0]
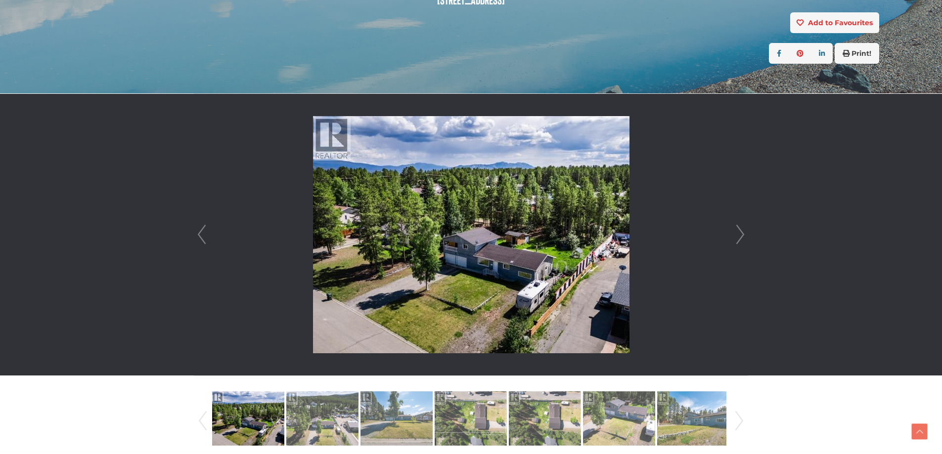
click at [741, 234] on link "Next" at bounding box center [740, 235] width 15 height 282
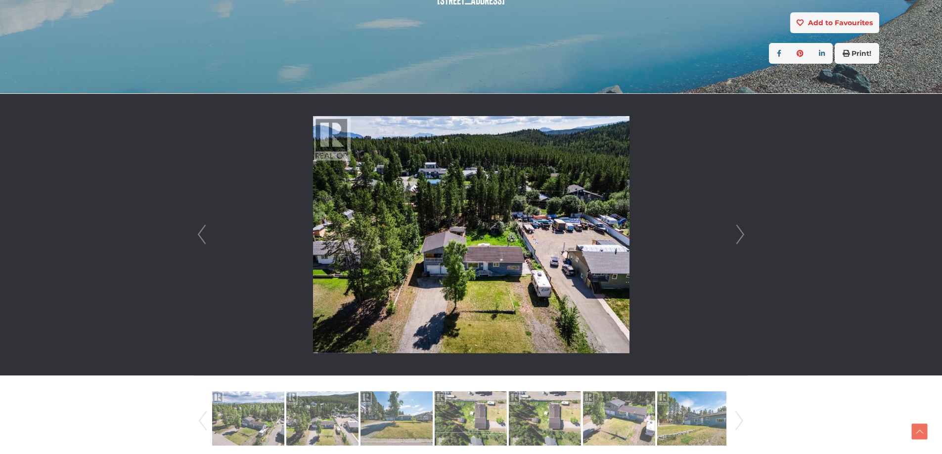
click at [741, 234] on link "Next" at bounding box center [740, 235] width 15 height 282
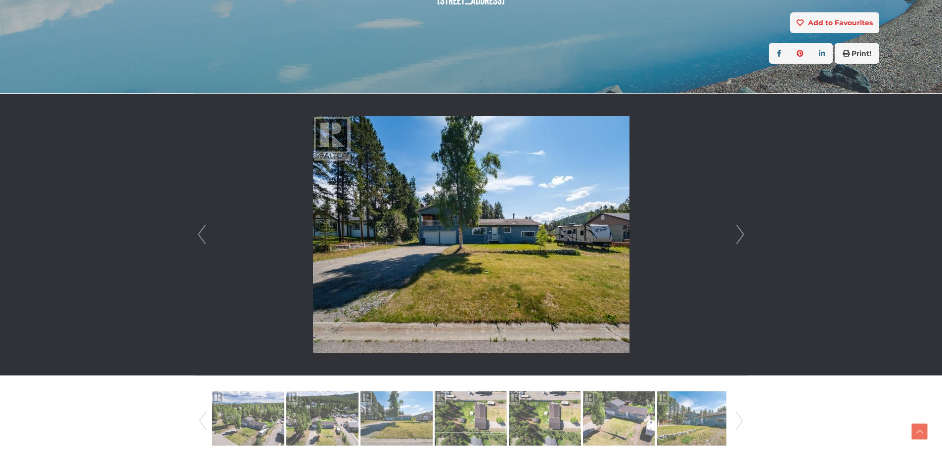
click at [741, 234] on link "Next" at bounding box center [740, 235] width 15 height 282
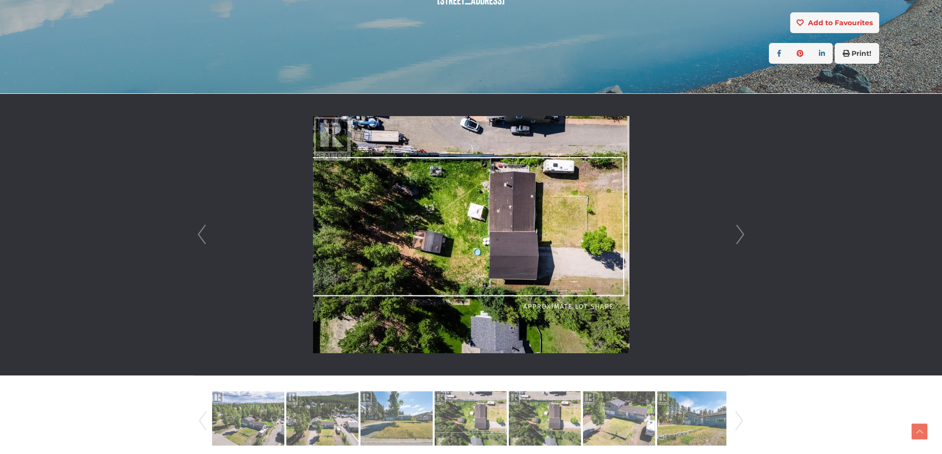
click at [741, 234] on link "Next" at bounding box center [740, 235] width 15 height 282
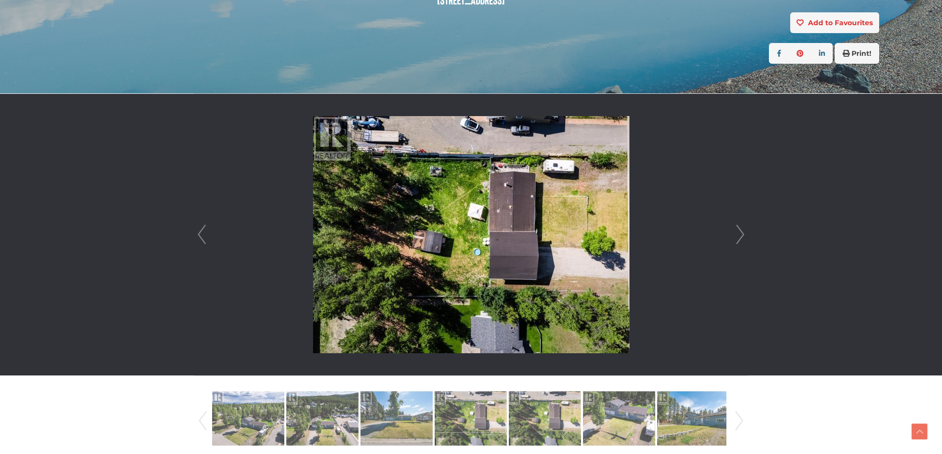
click at [741, 234] on link "Next" at bounding box center [740, 235] width 15 height 282
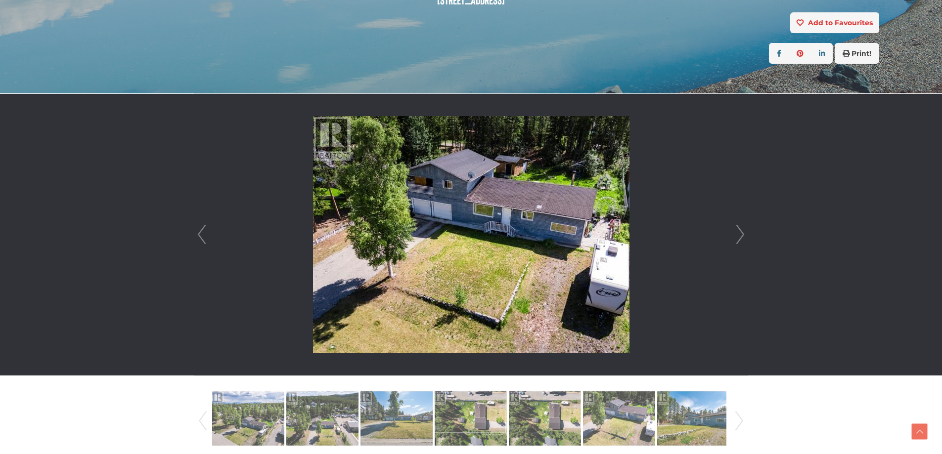
click at [741, 234] on link "Next" at bounding box center [740, 235] width 15 height 282
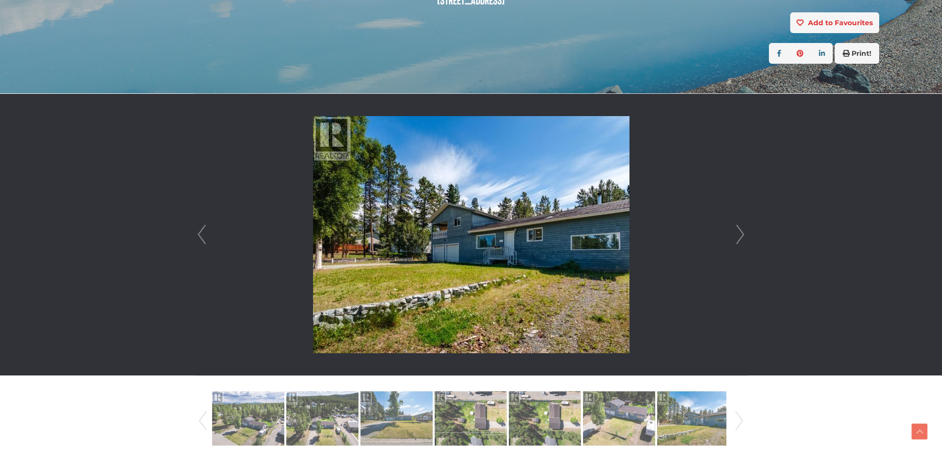
click at [741, 234] on link "Next" at bounding box center [740, 235] width 15 height 282
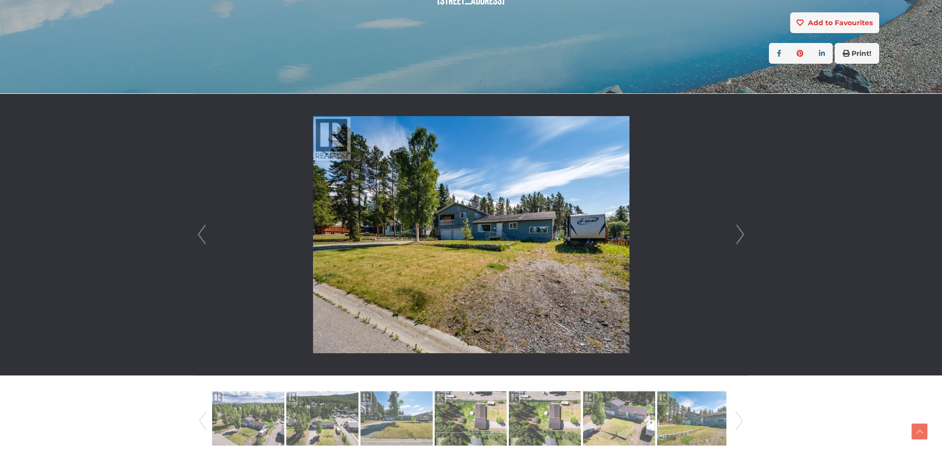
click at [741, 234] on link "Next" at bounding box center [740, 235] width 15 height 282
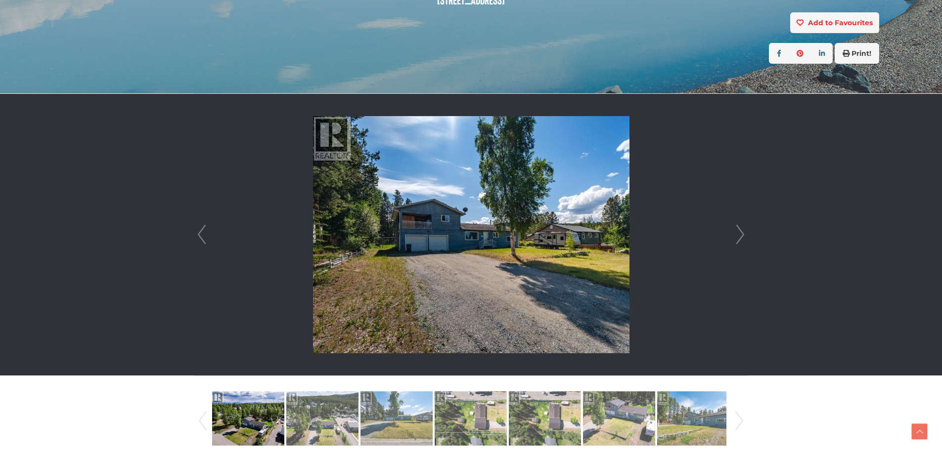
click at [741, 234] on link "Next" at bounding box center [740, 235] width 15 height 282
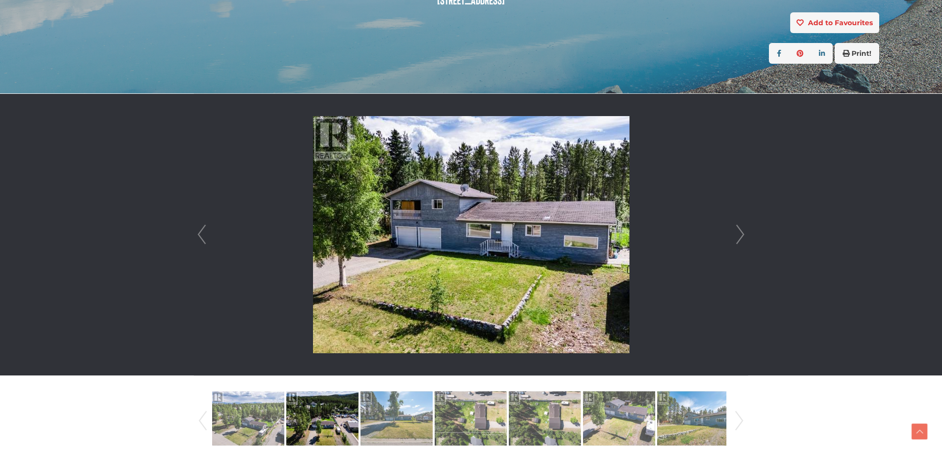
click at [741, 234] on link "Next" at bounding box center [740, 235] width 15 height 282
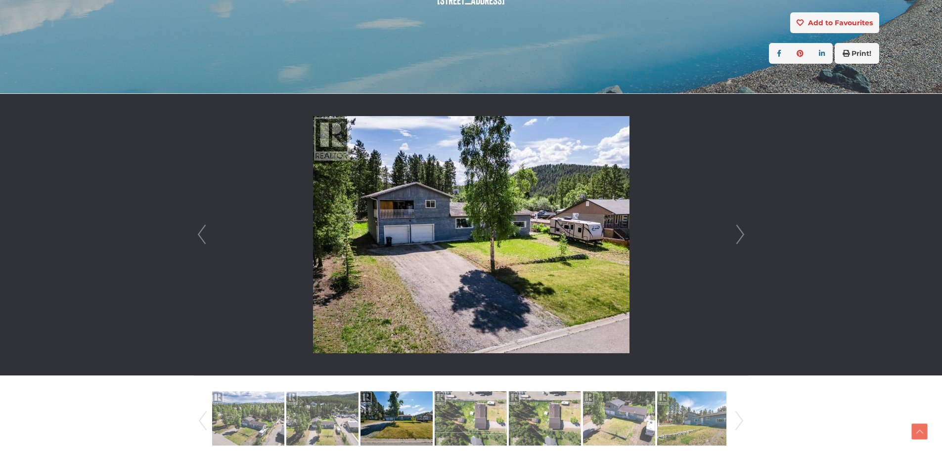
click at [741, 234] on link "Next" at bounding box center [740, 235] width 15 height 282
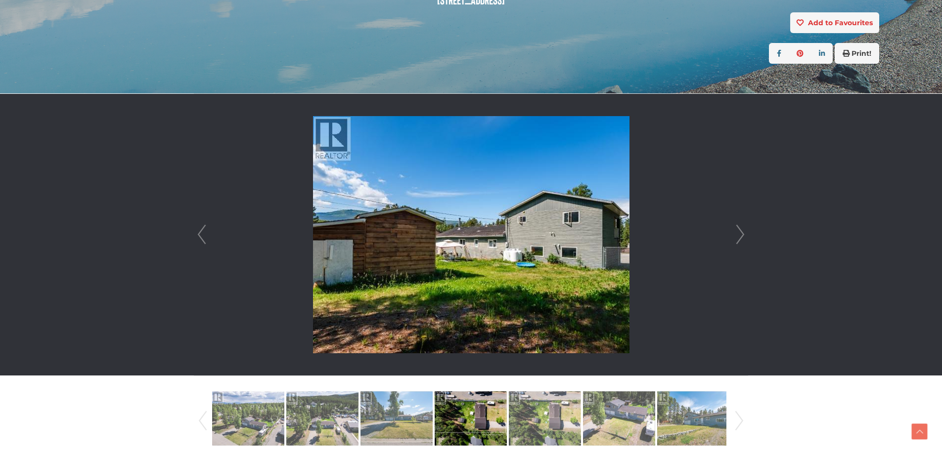
click at [742, 237] on link "Next" at bounding box center [740, 235] width 15 height 282
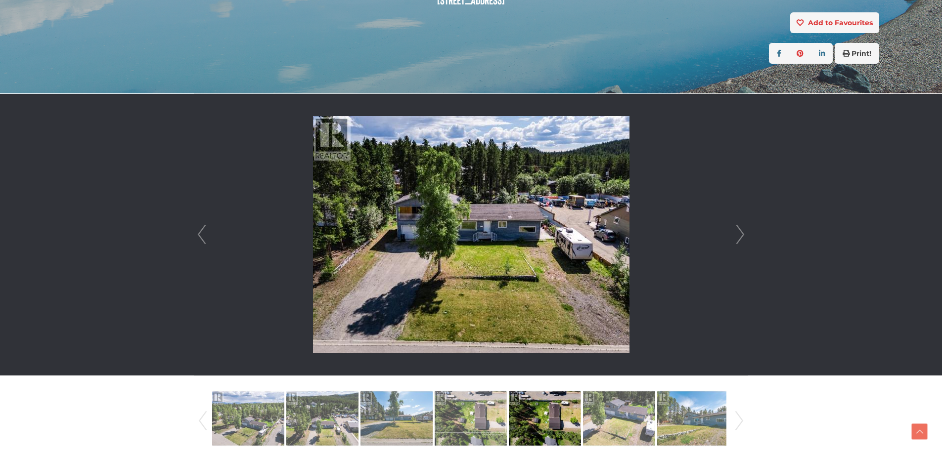
click at [742, 237] on link "Next" at bounding box center [740, 235] width 15 height 282
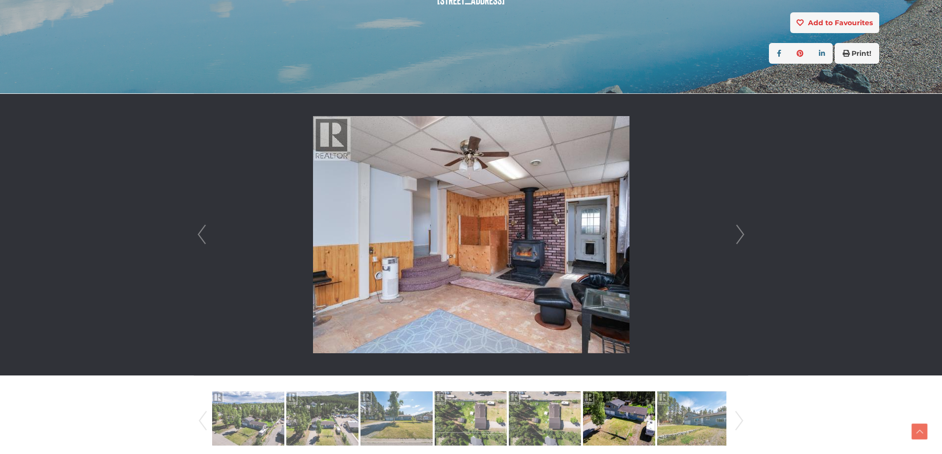
click at [742, 237] on link "Next" at bounding box center [740, 235] width 15 height 282
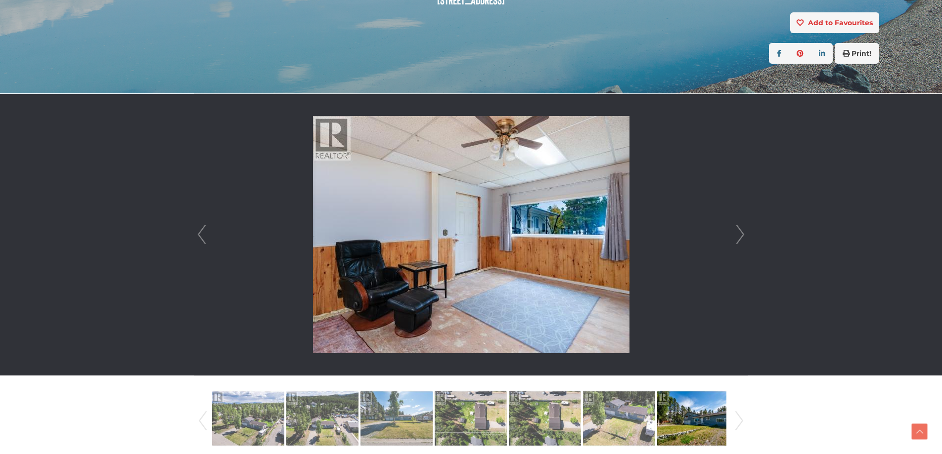
click at [742, 237] on link "Next" at bounding box center [740, 235] width 15 height 282
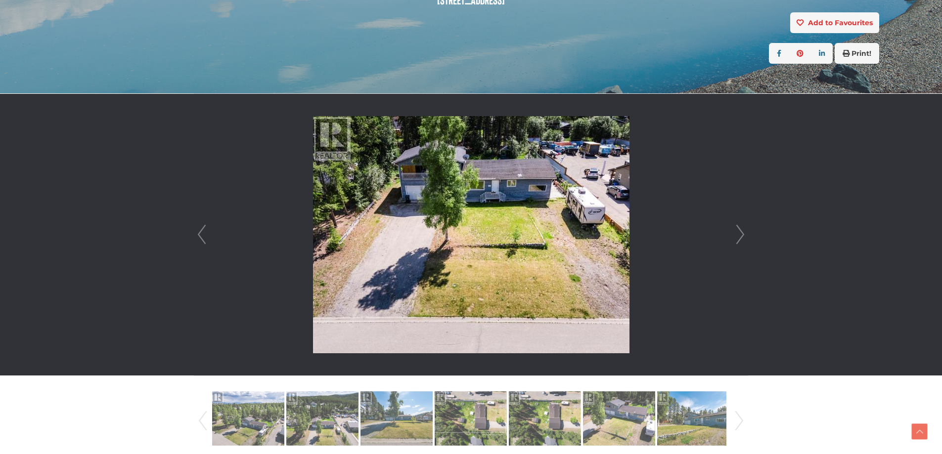
click at [742, 237] on link "Next" at bounding box center [740, 235] width 15 height 282
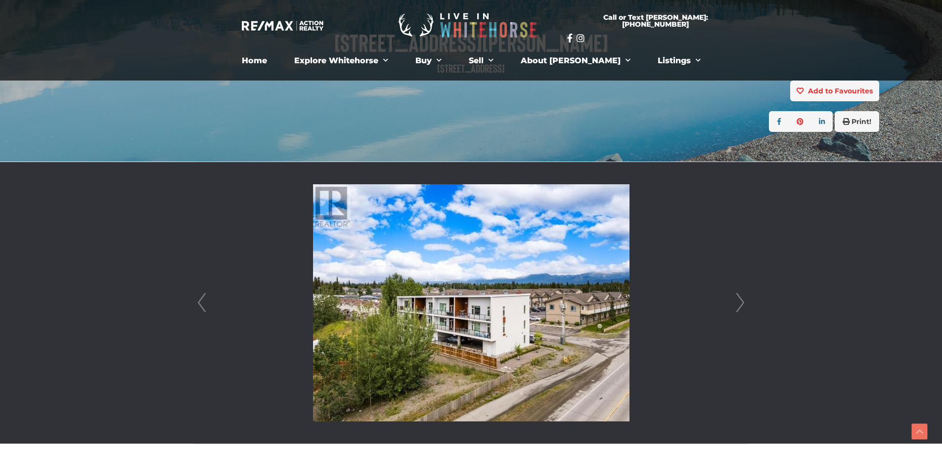
scroll to position [42, 0]
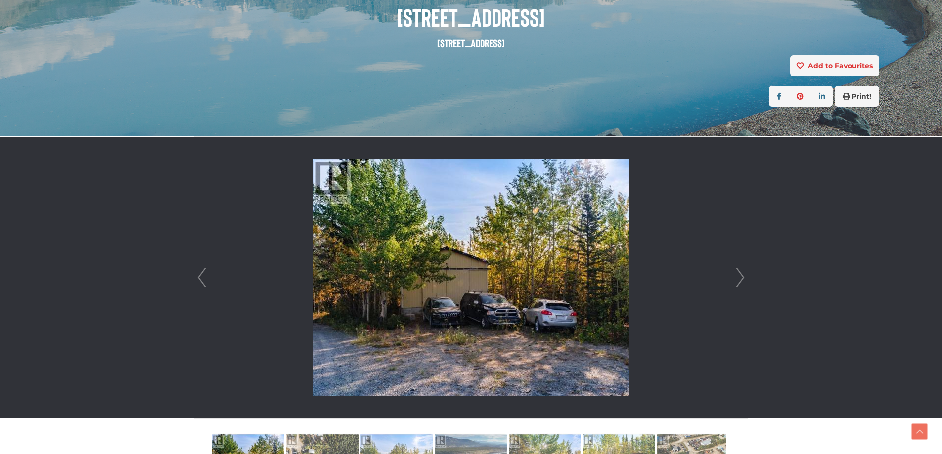
scroll to position [346, 0]
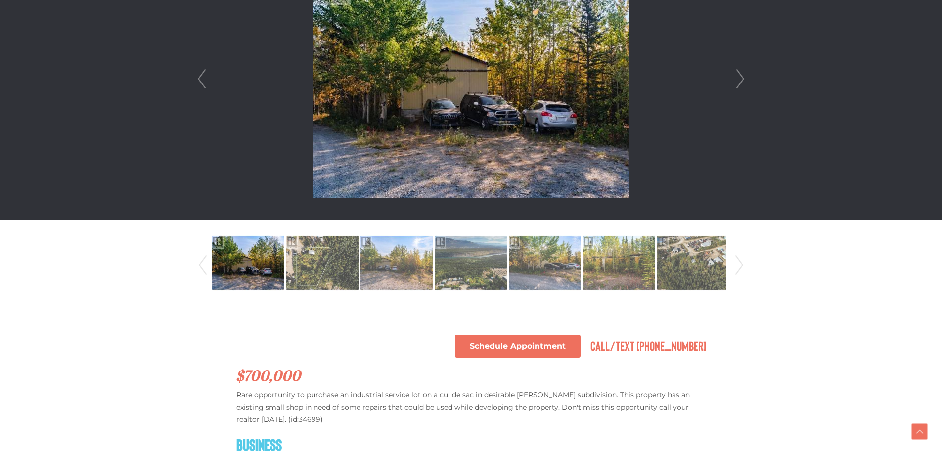
click at [741, 81] on link "Next" at bounding box center [740, 79] width 15 height 282
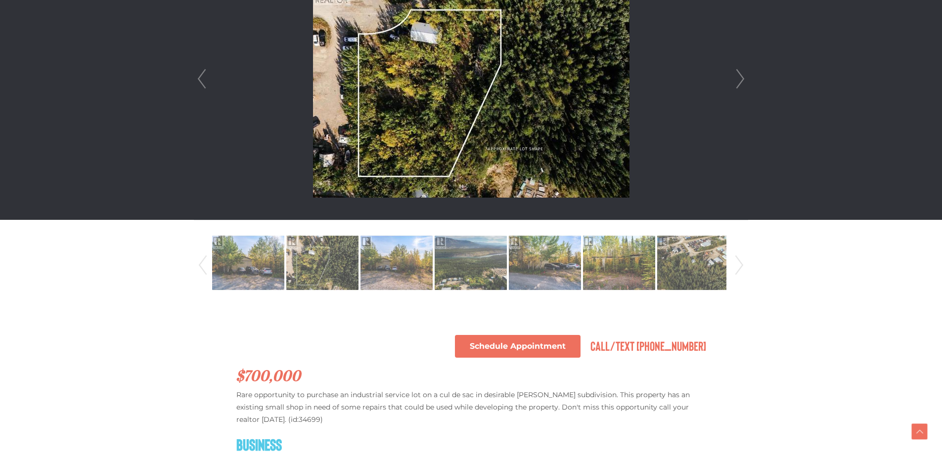
click at [741, 81] on link "Next" at bounding box center [740, 79] width 15 height 282
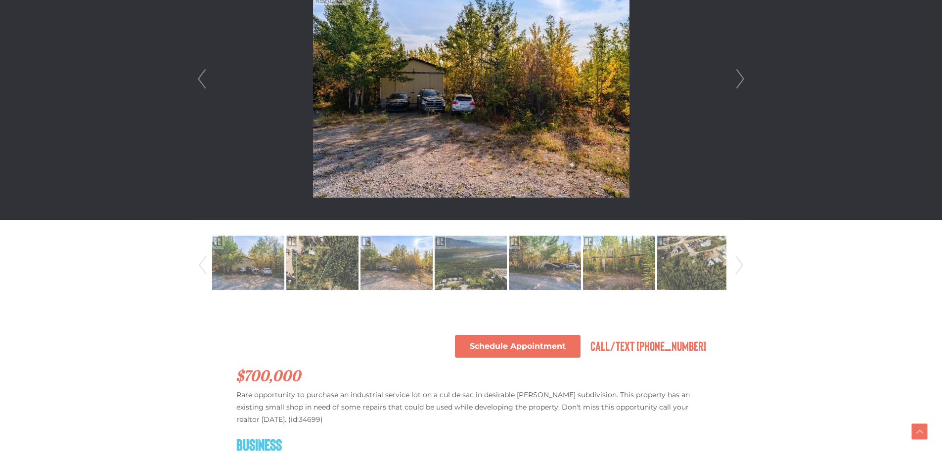
click at [741, 81] on link "Next" at bounding box center [740, 79] width 15 height 282
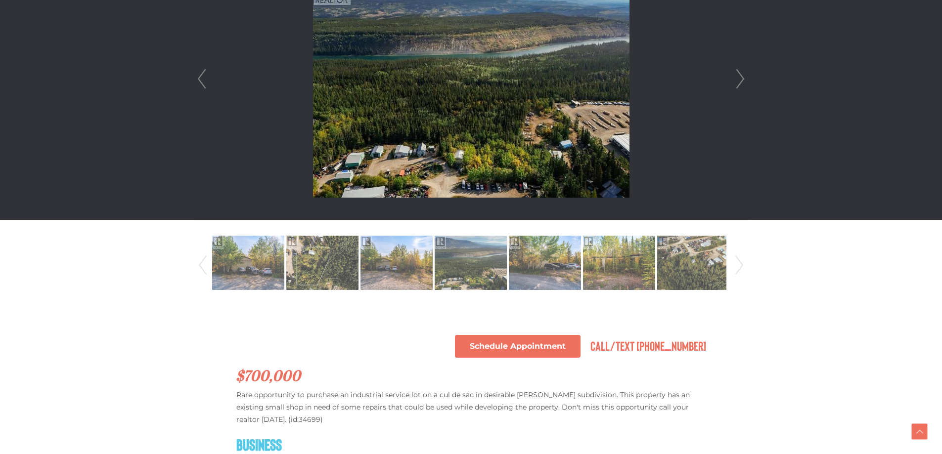
click at [741, 81] on link "Next" at bounding box center [740, 79] width 15 height 282
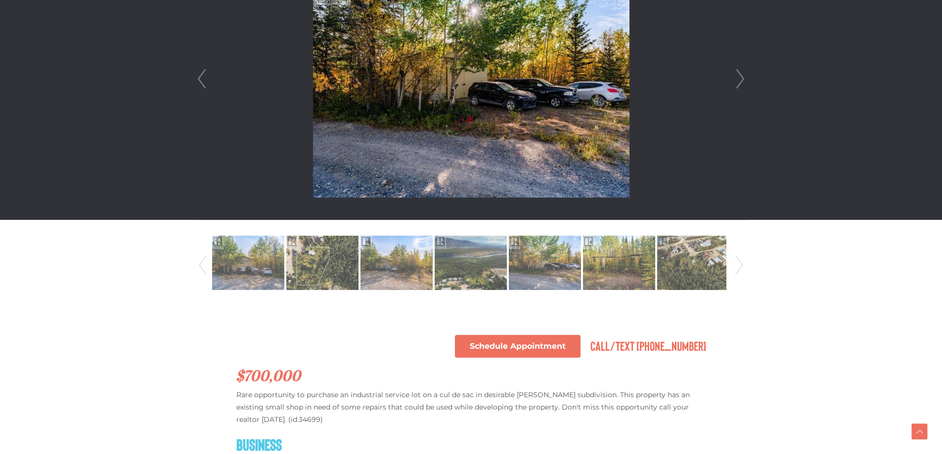
click at [741, 81] on link "Next" at bounding box center [740, 79] width 15 height 282
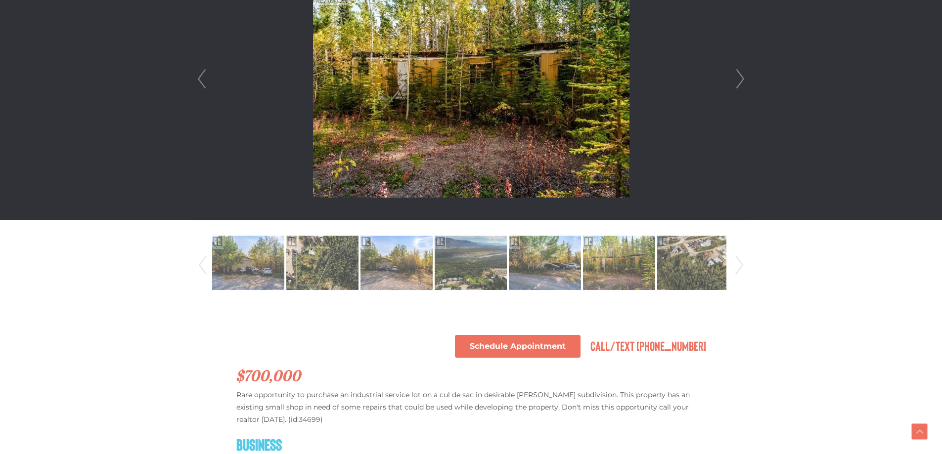
click at [741, 81] on link "Next" at bounding box center [740, 79] width 15 height 282
